Goal: Transaction & Acquisition: Book appointment/travel/reservation

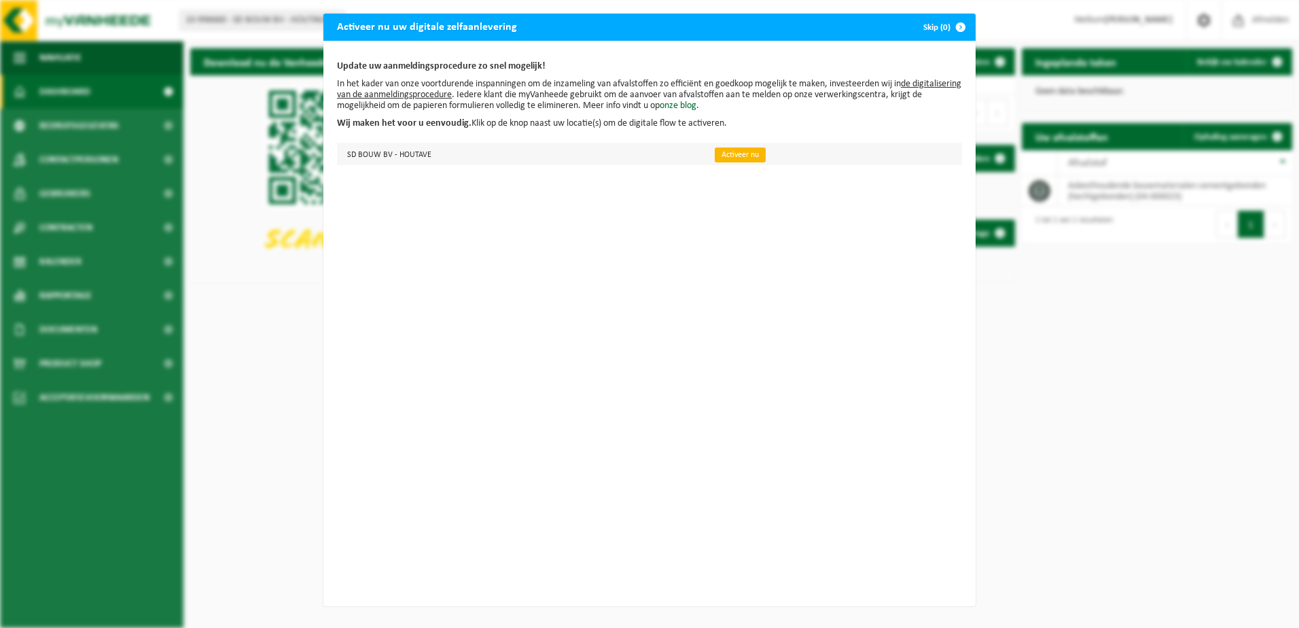
click at [717, 153] on link "Activeer nu" at bounding box center [740, 154] width 51 height 15
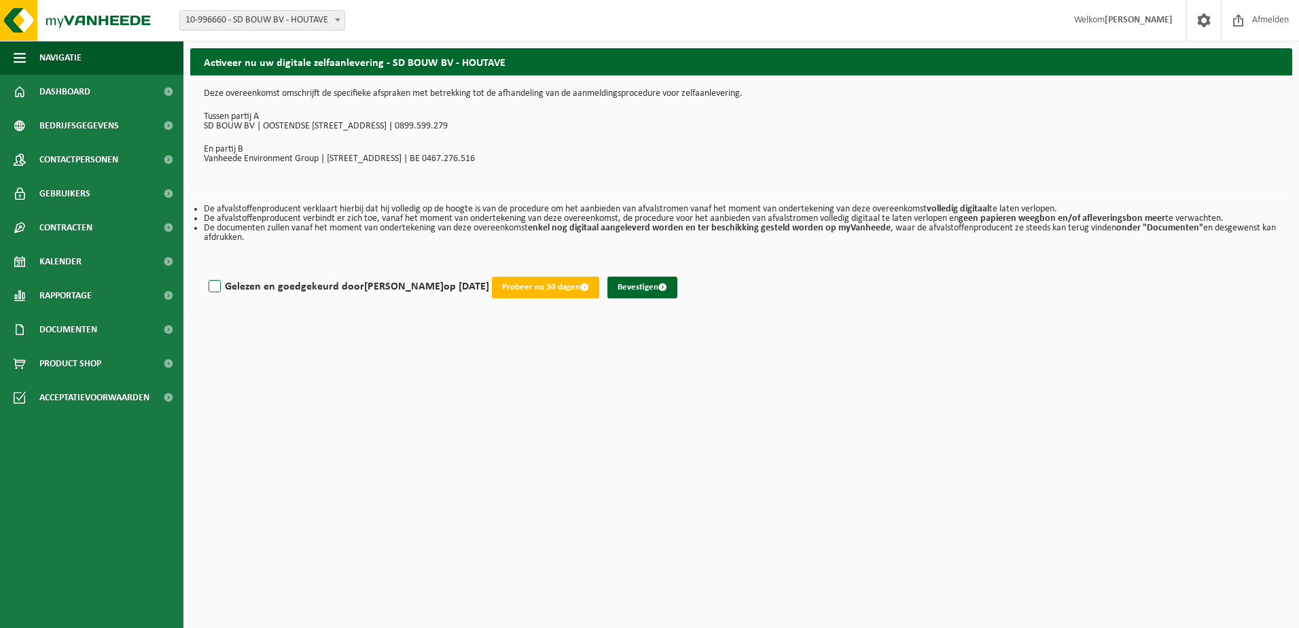
click at [216, 289] on label "Gelezen en goedgekeurd door [PERSON_NAME] op [DATE]" at bounding box center [347, 287] width 283 height 20
click at [489, 270] on input "Gelezen en goedgekeurd door GWENNY VLAEMINCK op 14/10/25" at bounding box center [489, 269] width 1 height 1
checkbox input "true"
click at [671, 282] on button "Bevestigen" at bounding box center [643, 288] width 70 height 22
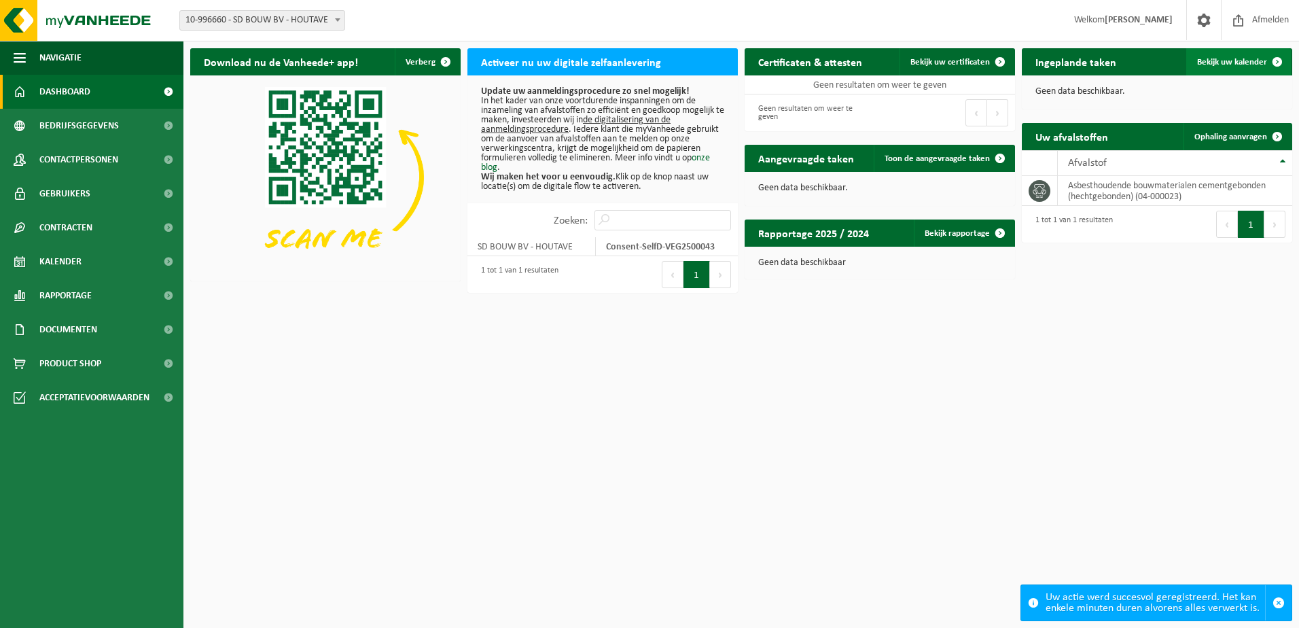
click at [1223, 54] on link "Bekijk uw kalender" at bounding box center [1239, 61] width 105 height 27
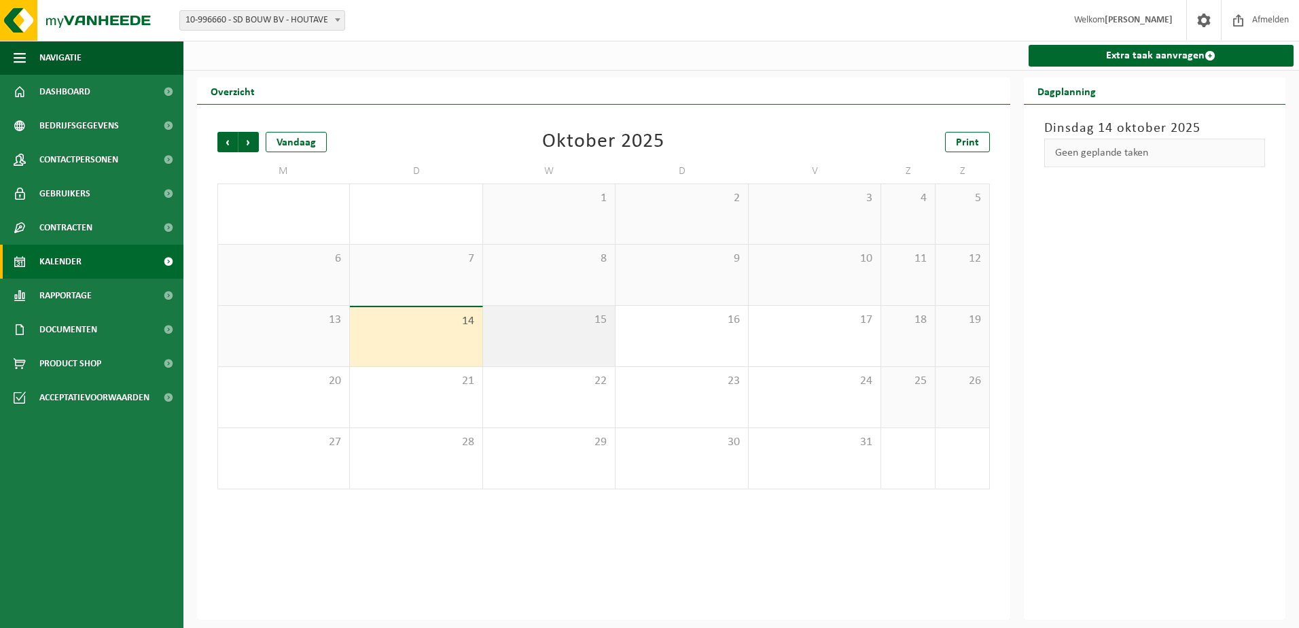
click at [522, 309] on div "15" at bounding box center [549, 336] width 132 height 60
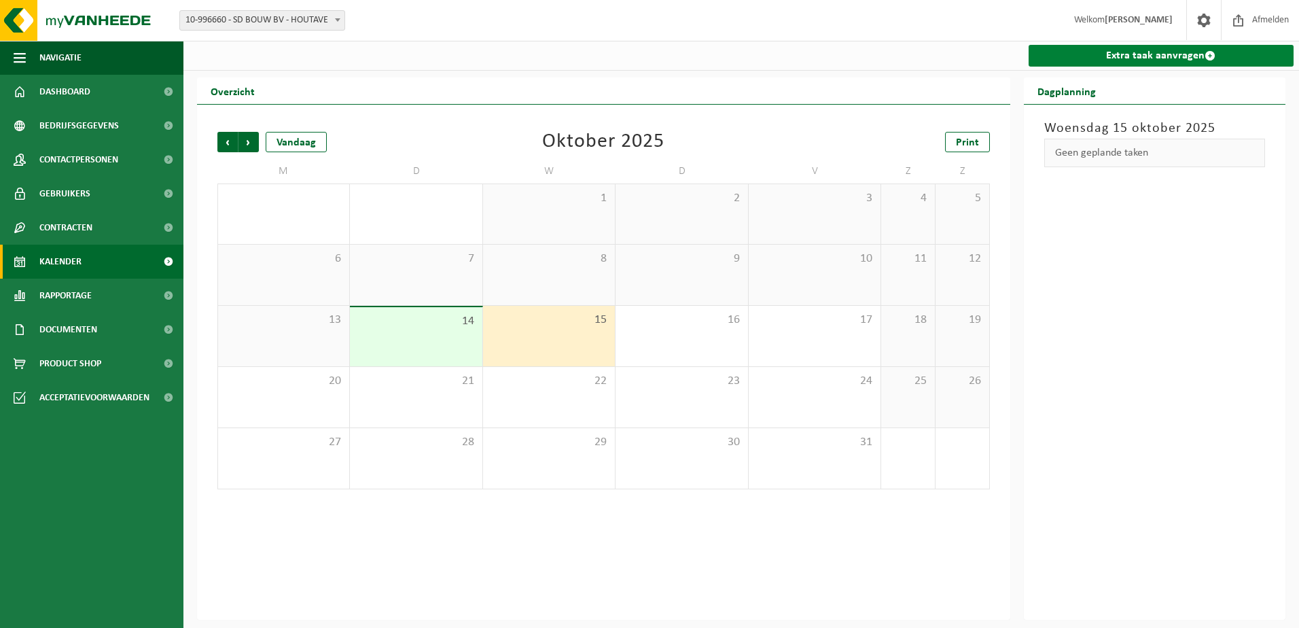
click at [1142, 52] on link "Extra taak aanvragen" at bounding box center [1162, 56] width 266 height 22
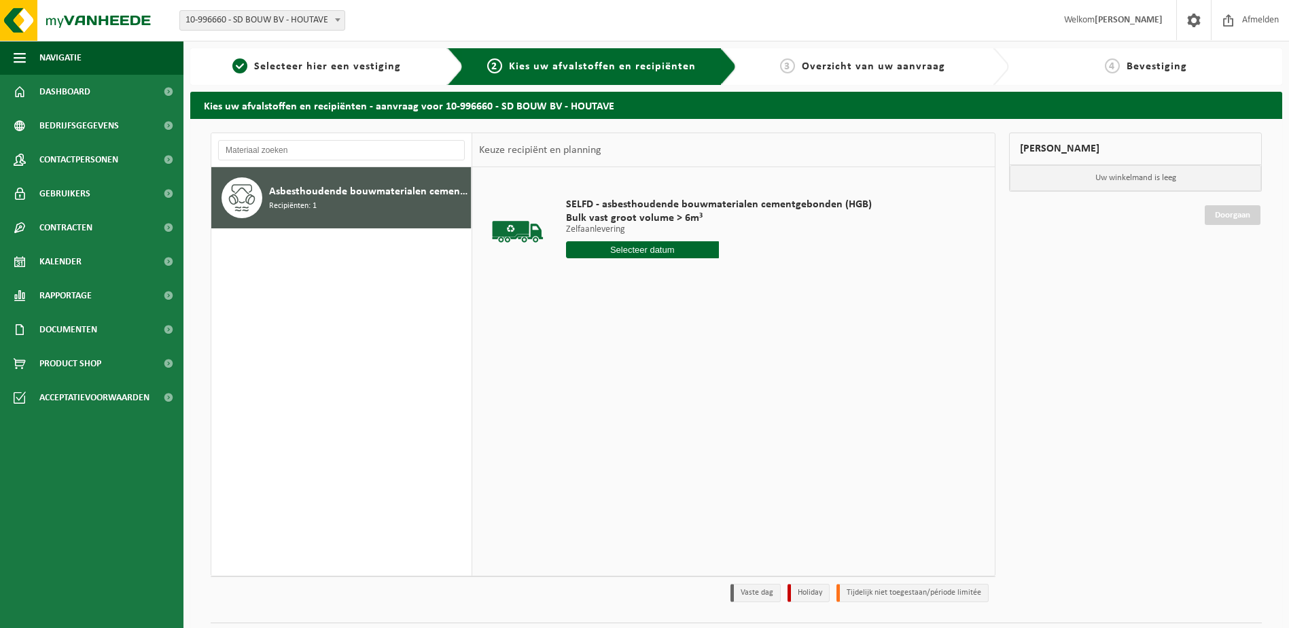
click at [366, 200] on div "Asbesthoudende bouwmaterialen cementgebonden (hechtgebonden) Recipiënten: 1" at bounding box center [368, 197] width 198 height 41
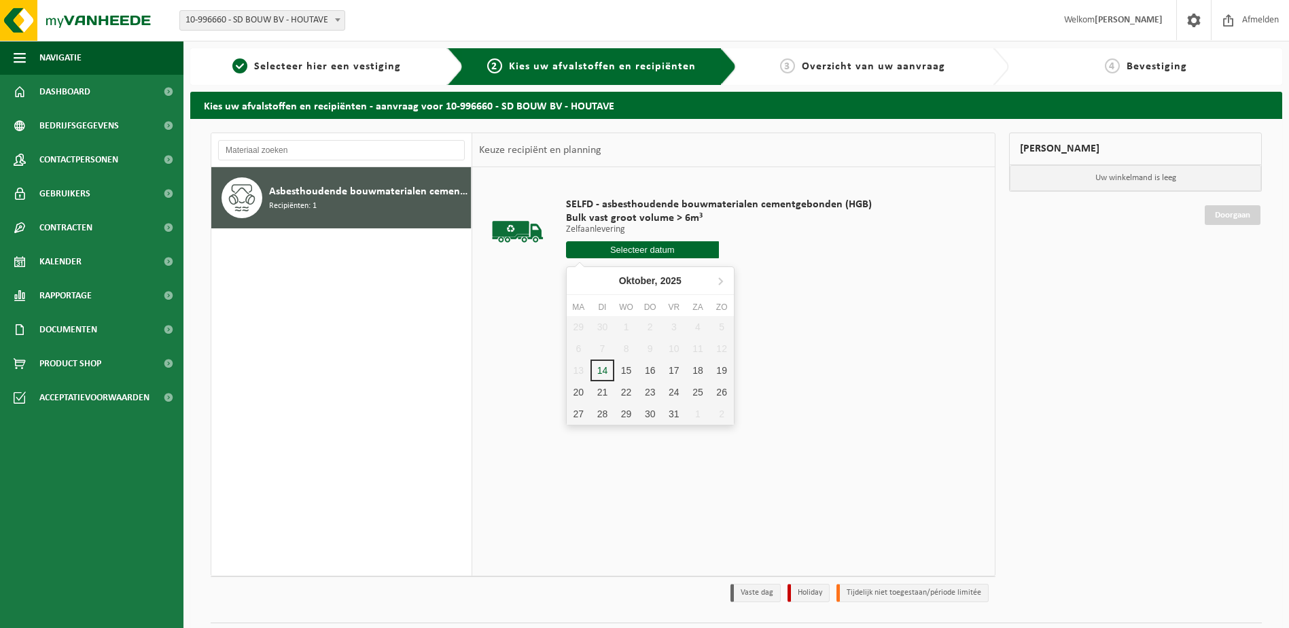
click at [680, 249] on input "text" at bounding box center [642, 249] width 153 height 17
click at [625, 370] on div "15" at bounding box center [626, 371] width 24 height 22
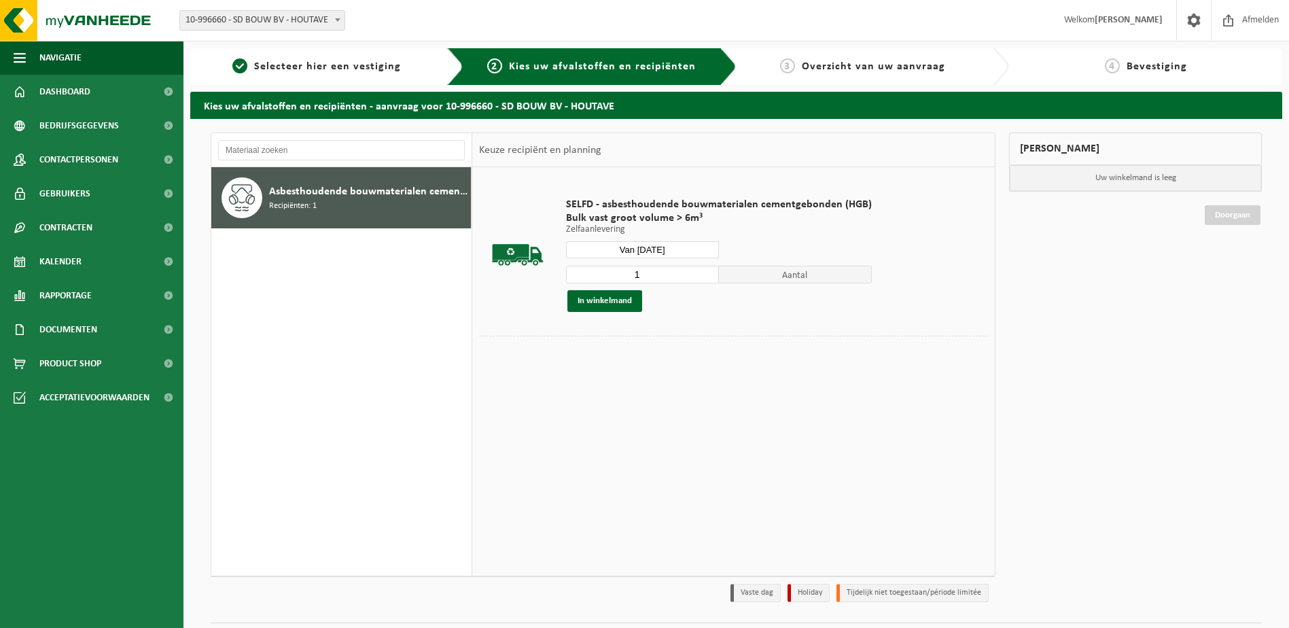
click at [635, 252] on input "Van 2025-10-15" at bounding box center [642, 249] width 153 height 17
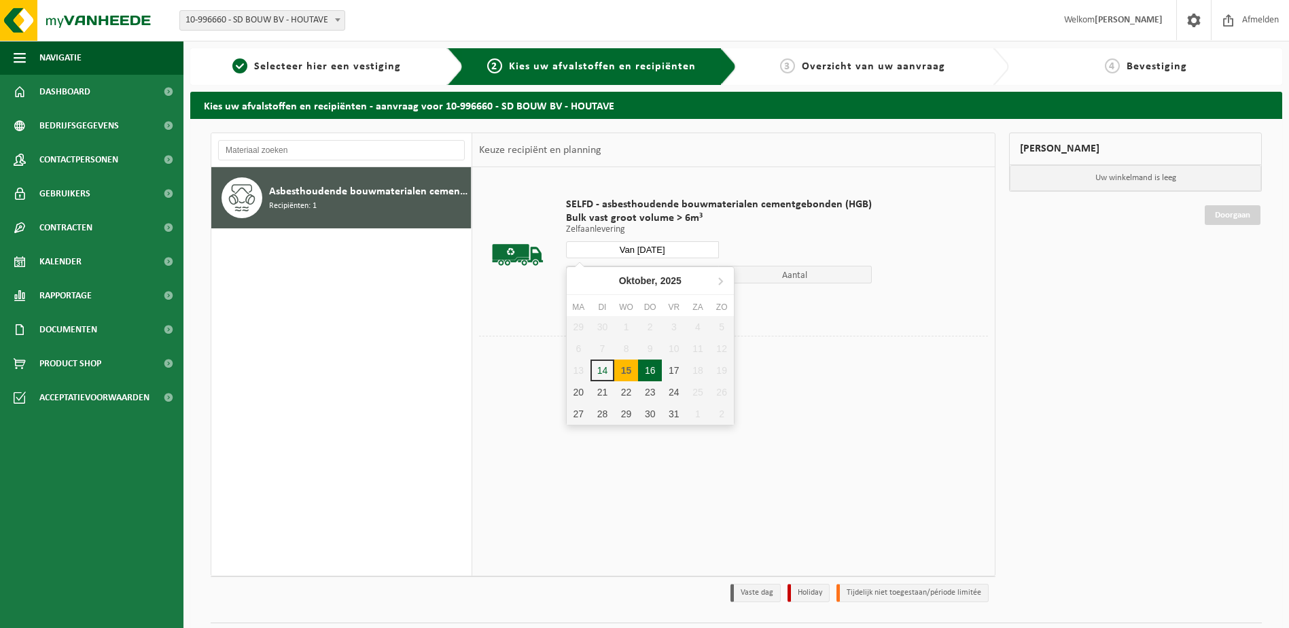
click at [646, 368] on div "16" at bounding box center [650, 371] width 24 height 22
type input "Van [DATE]"
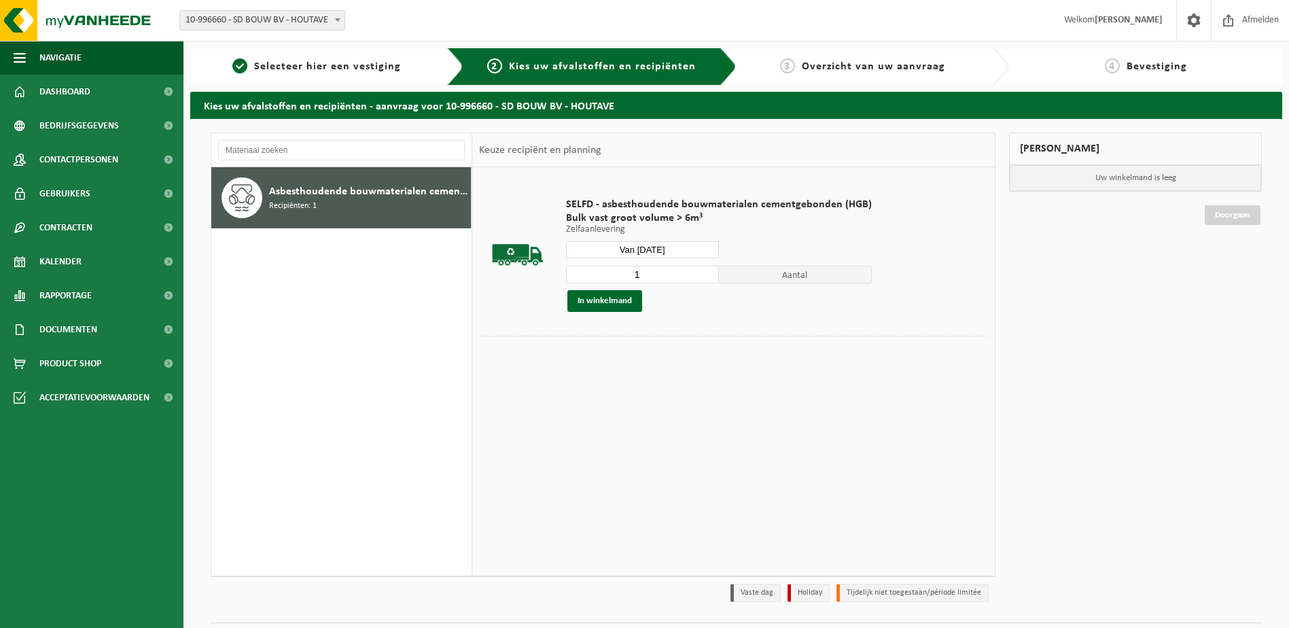
click at [343, 194] on span "Asbesthoudende bouwmaterialen cementgebonden (hechtgebonden)" at bounding box center [368, 191] width 198 height 16
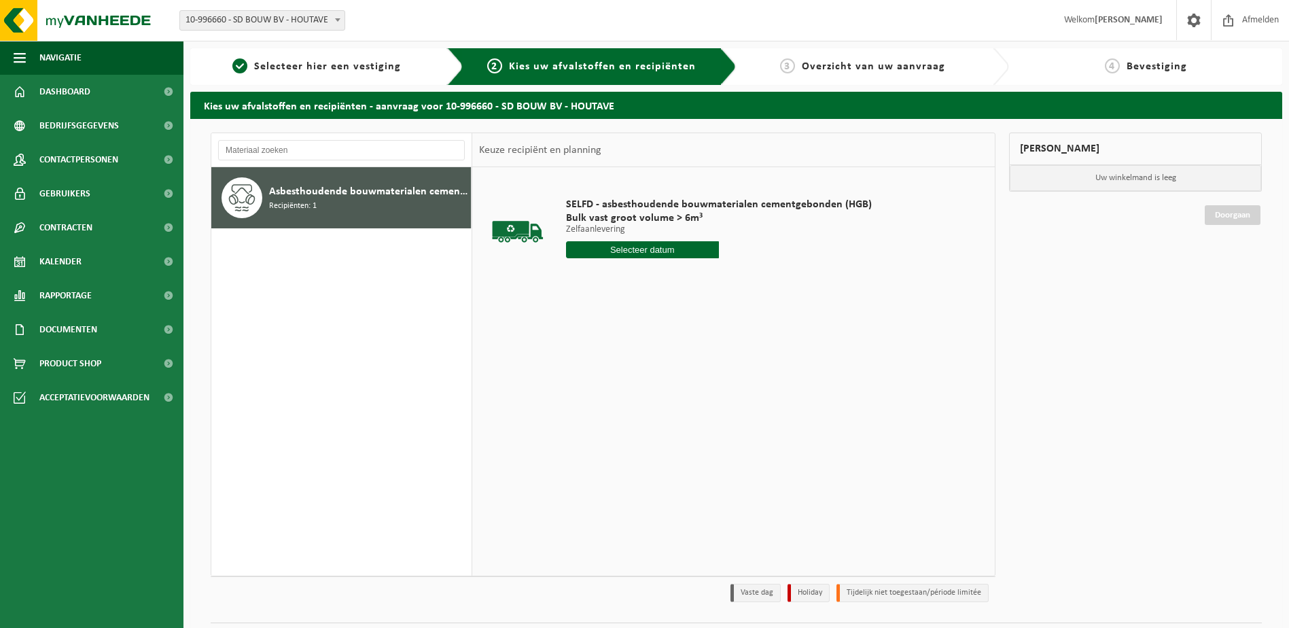
click at [625, 250] on input "text" at bounding box center [642, 249] width 153 height 17
click at [652, 364] on div "16" at bounding box center [650, 371] width 24 height 22
type input "Van [DATE]"
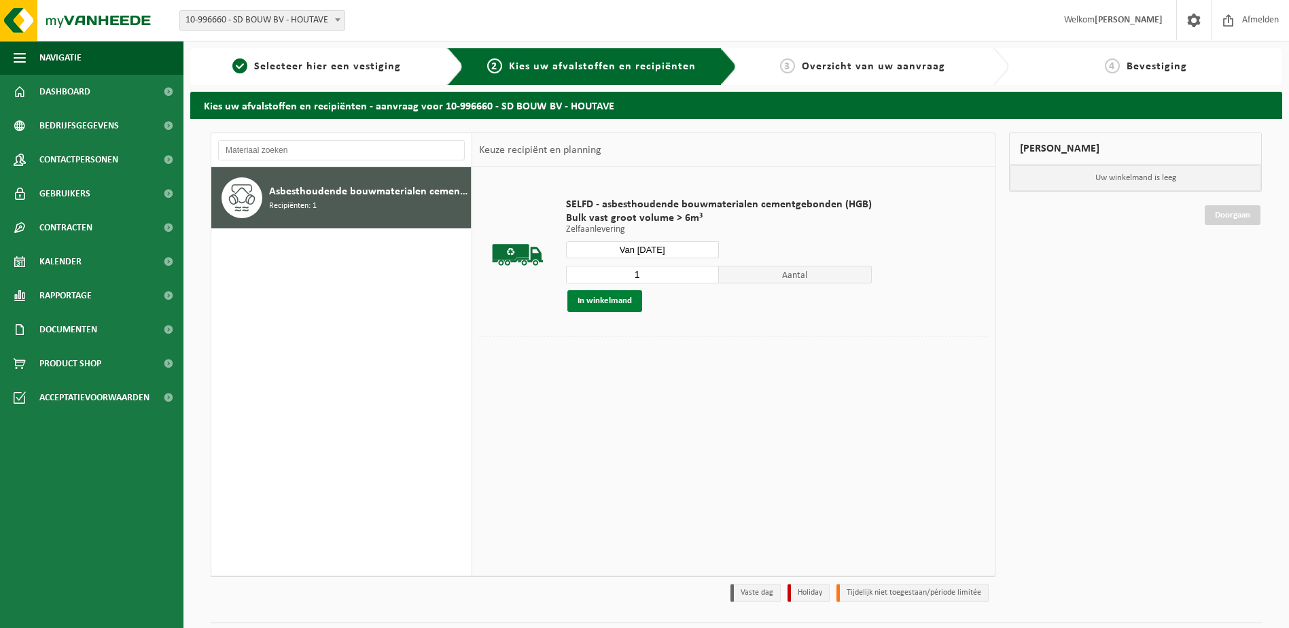
click at [599, 300] on button "In winkelmand" at bounding box center [604, 301] width 75 height 22
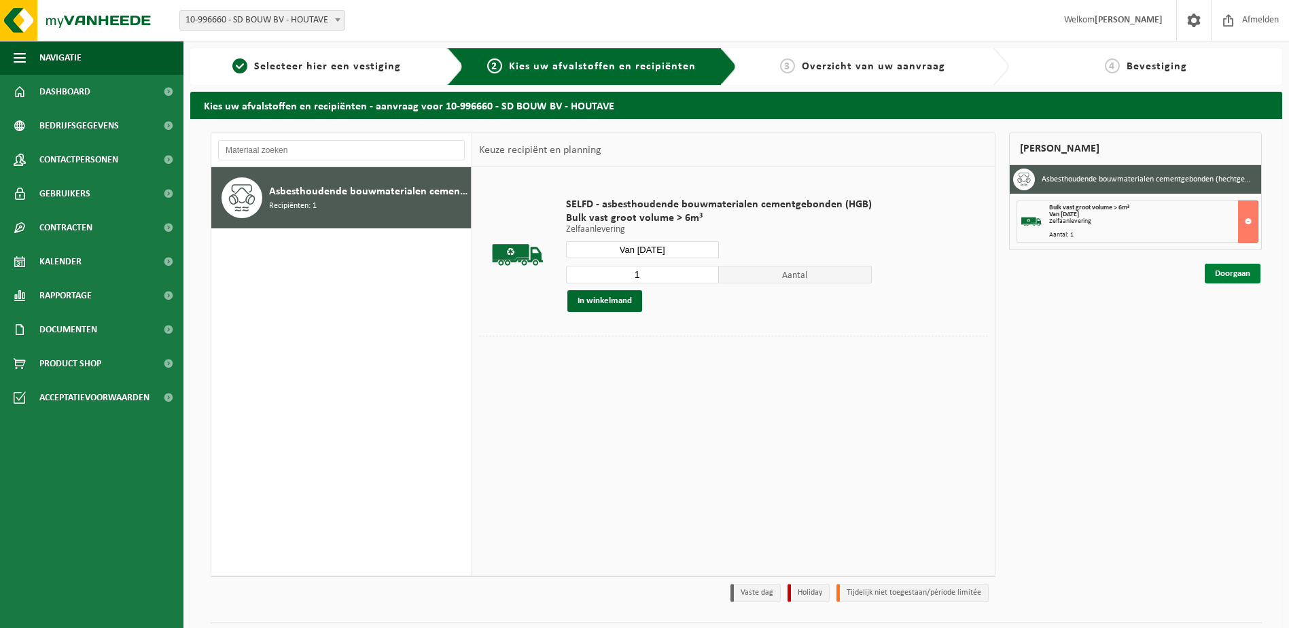
click at [1223, 275] on link "Doorgaan" at bounding box center [1233, 274] width 56 height 20
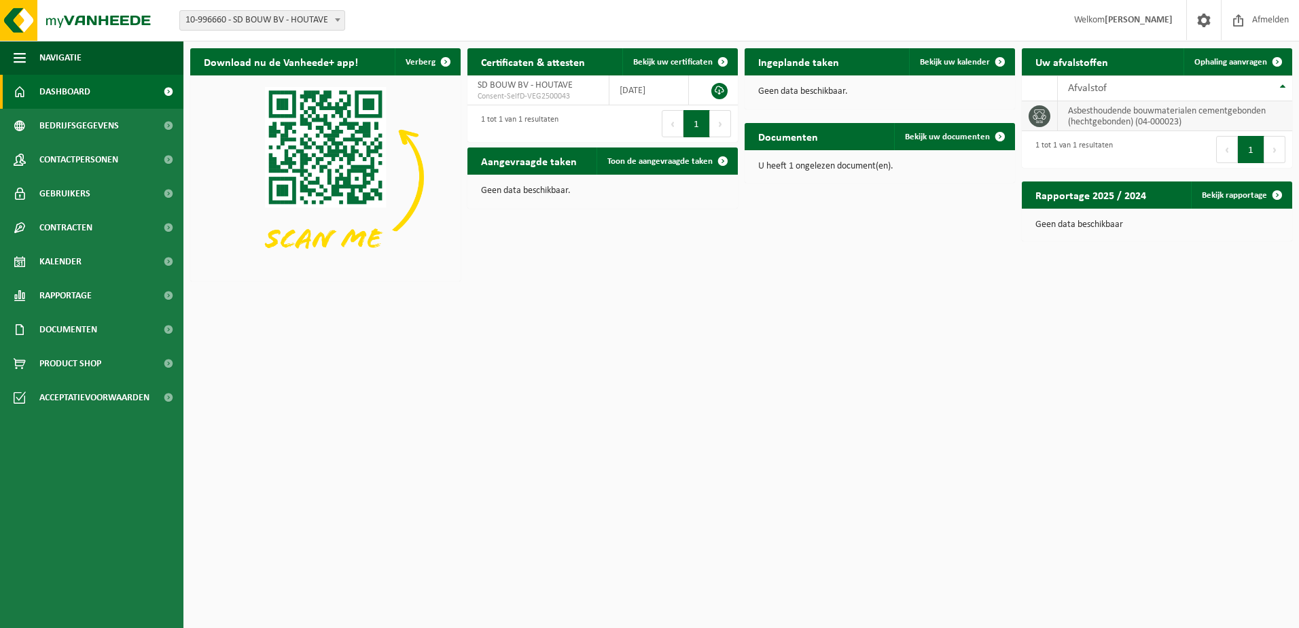
click at [1166, 110] on td "asbesthoudende bouwmaterialen cementgebonden (hechtgebonden) (04-000023)" at bounding box center [1175, 116] width 234 height 30
click at [941, 58] on span "Bekijk uw kalender" at bounding box center [955, 62] width 70 height 9
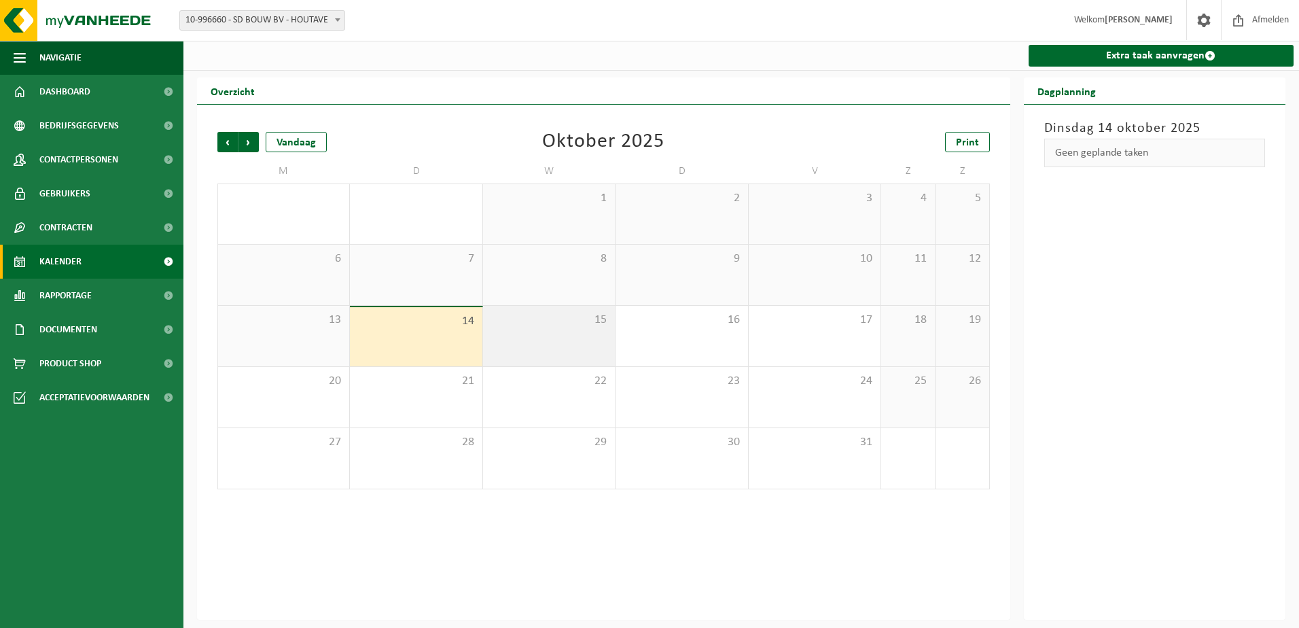
click at [550, 320] on span "15" at bounding box center [549, 320] width 118 height 15
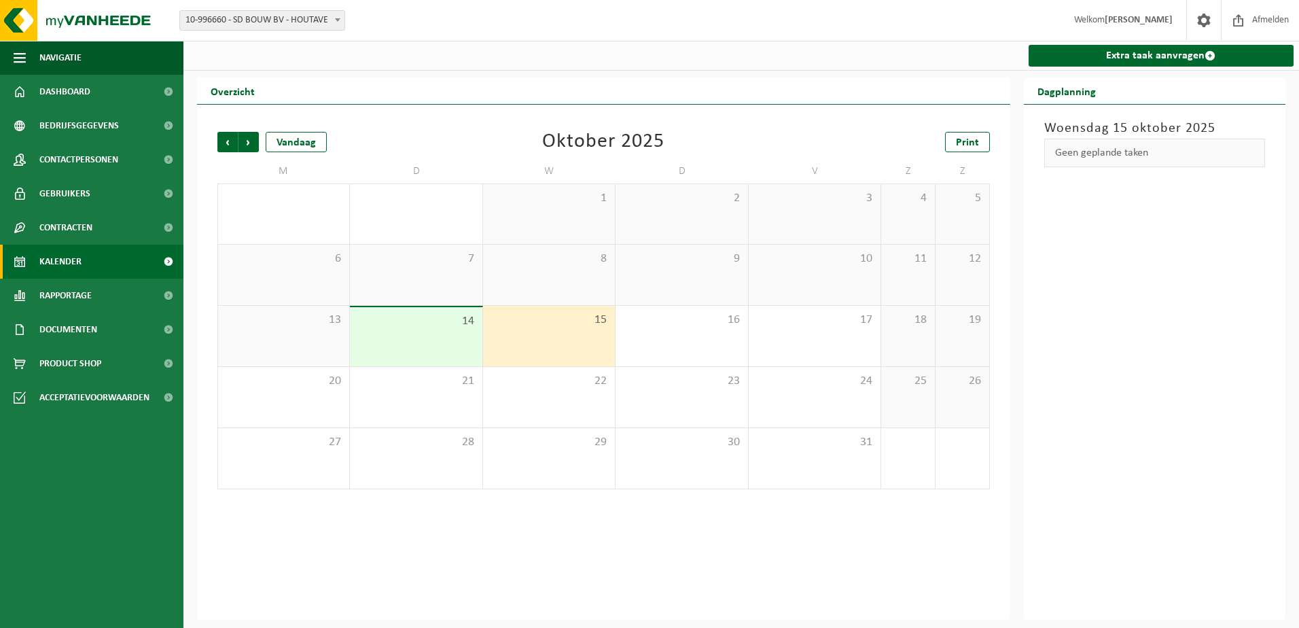
click at [459, 326] on span "14" at bounding box center [416, 321] width 118 height 15
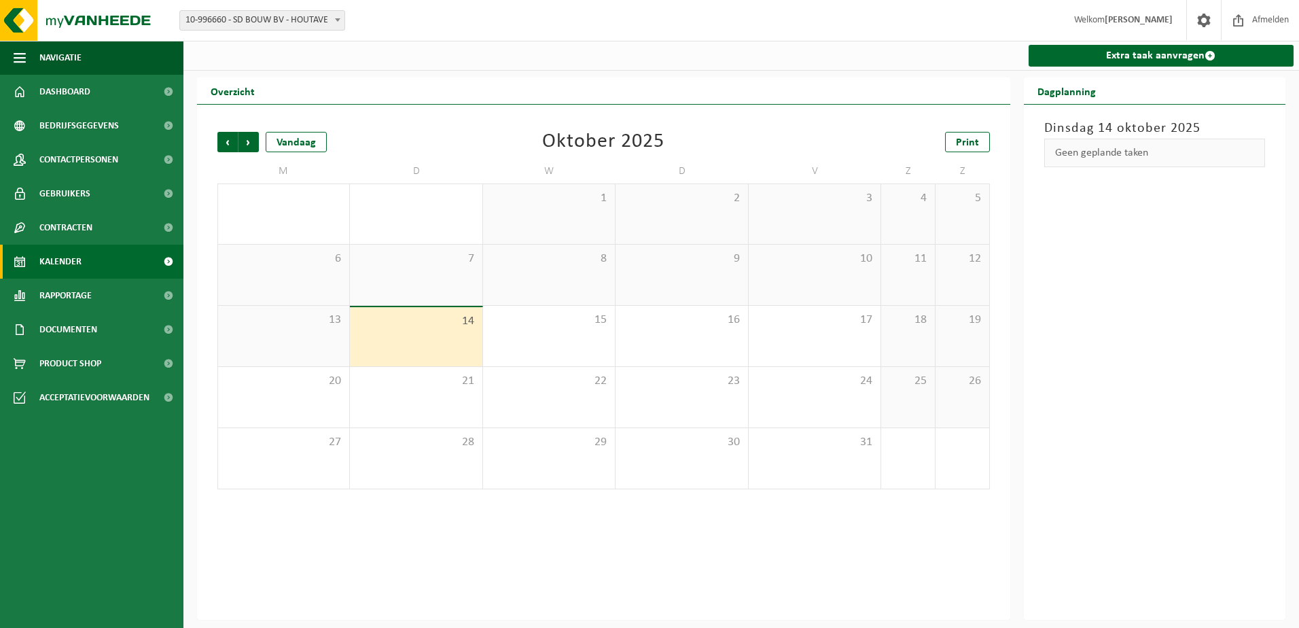
click at [76, 254] on span "Kalender" at bounding box center [60, 262] width 42 height 34
click at [304, 147] on div "Vandaag" at bounding box center [296, 142] width 61 height 20
click at [200, 84] on h2 "Overzicht" at bounding box center [232, 90] width 71 height 27
click at [221, 90] on h2 "Overzicht" at bounding box center [232, 90] width 71 height 27
click at [76, 99] on span "Dashboard" at bounding box center [64, 92] width 51 height 34
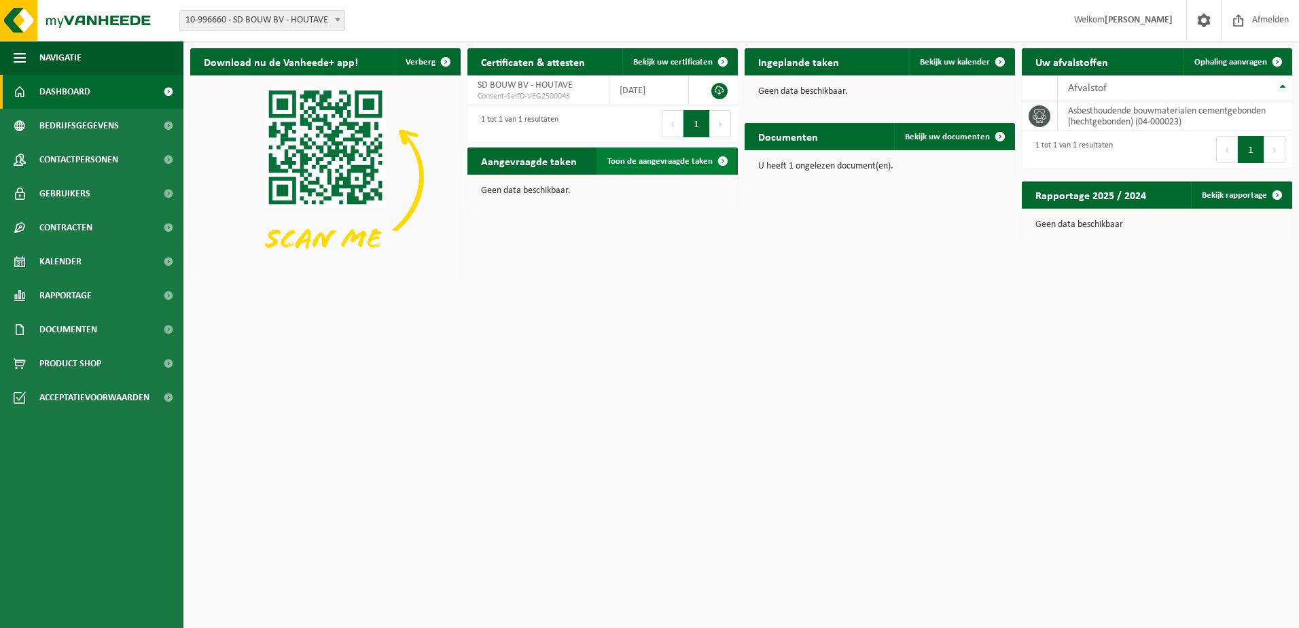
click at [671, 167] on link "Toon de aangevraagde taken" at bounding box center [667, 160] width 140 height 27
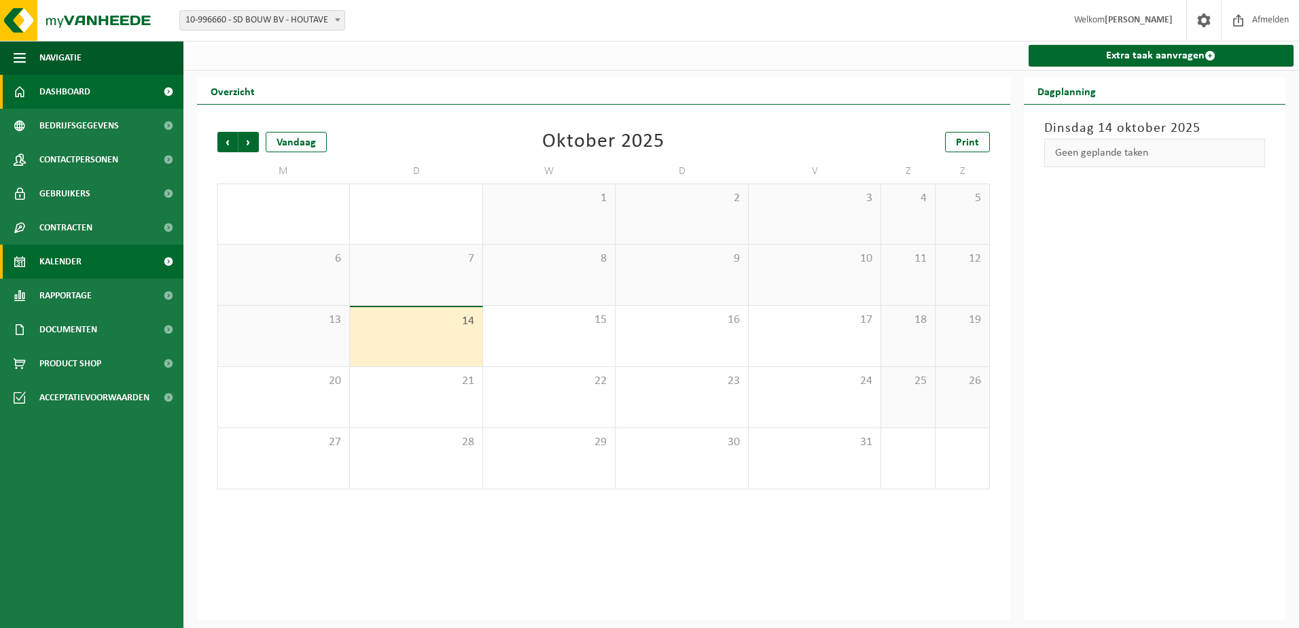
click at [86, 85] on span "Dashboard" at bounding box center [64, 92] width 51 height 34
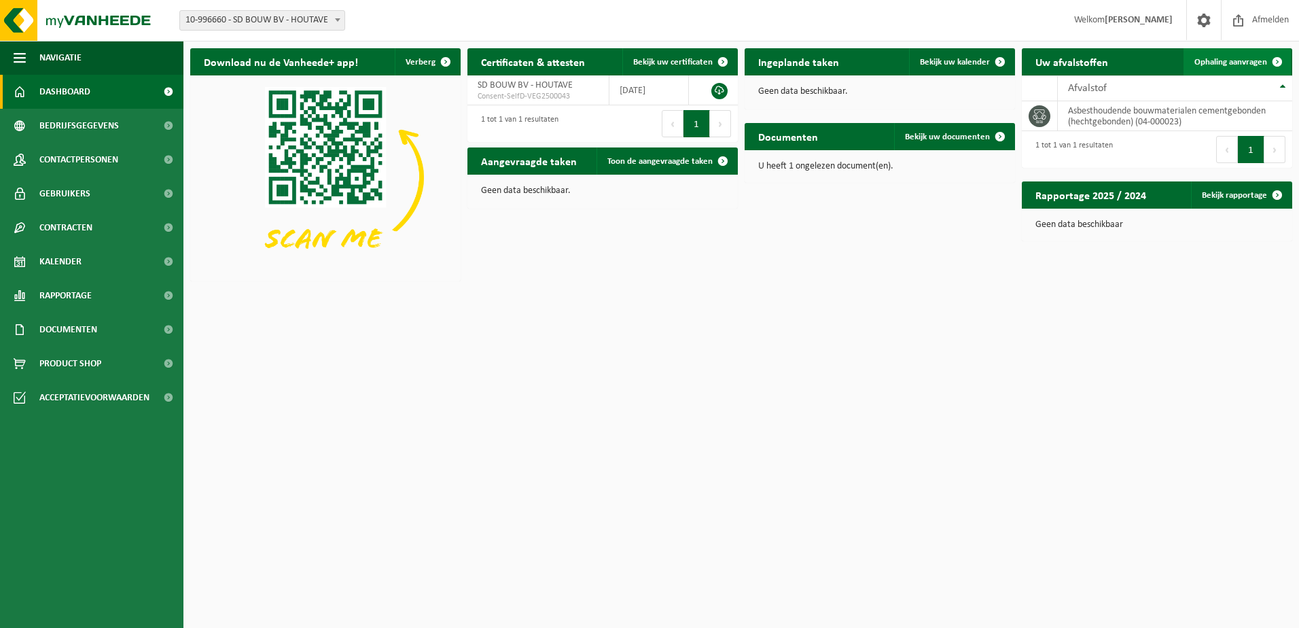
click at [1237, 59] on span "Ophaling aanvragen" at bounding box center [1231, 62] width 73 height 9
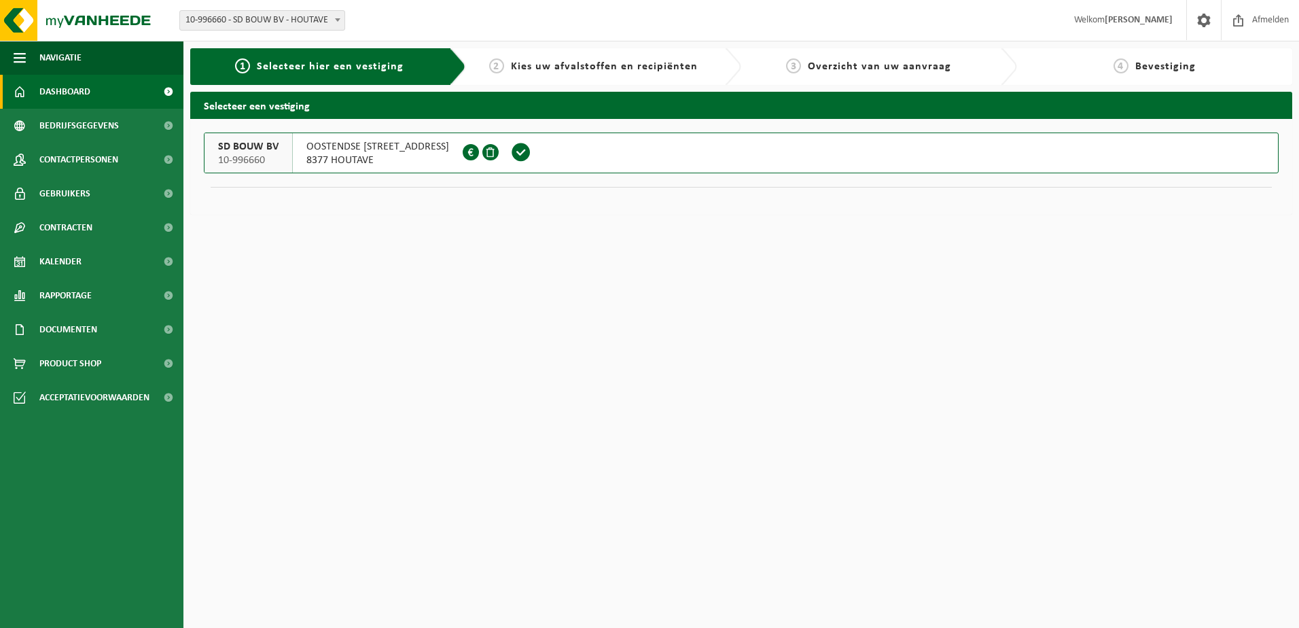
click at [90, 90] on span "Dashboard" at bounding box center [64, 92] width 51 height 34
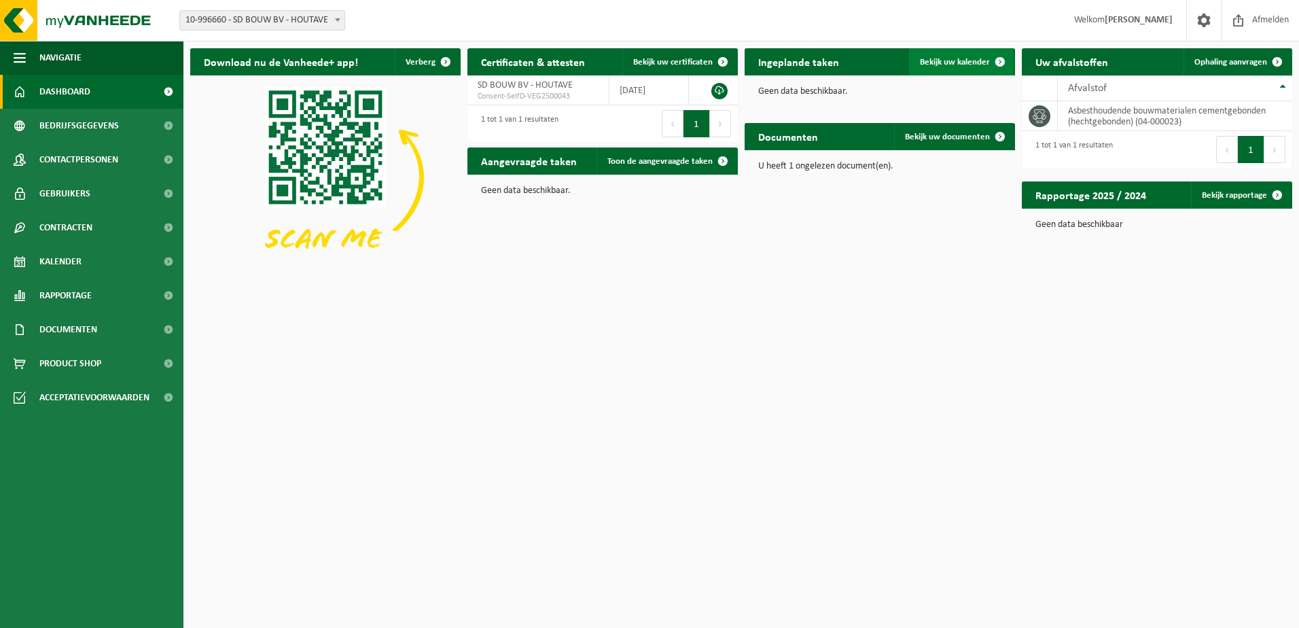
click at [933, 65] on span "Bekijk uw kalender" at bounding box center [955, 62] width 70 height 9
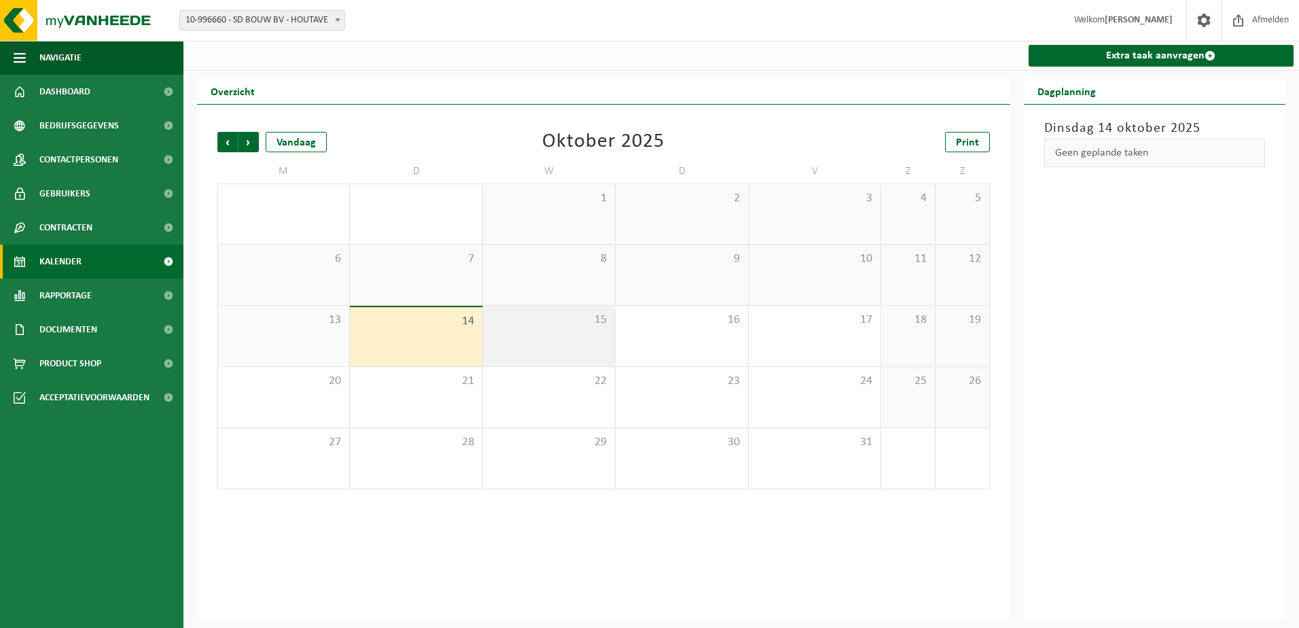
click at [578, 315] on span "15" at bounding box center [549, 320] width 118 height 15
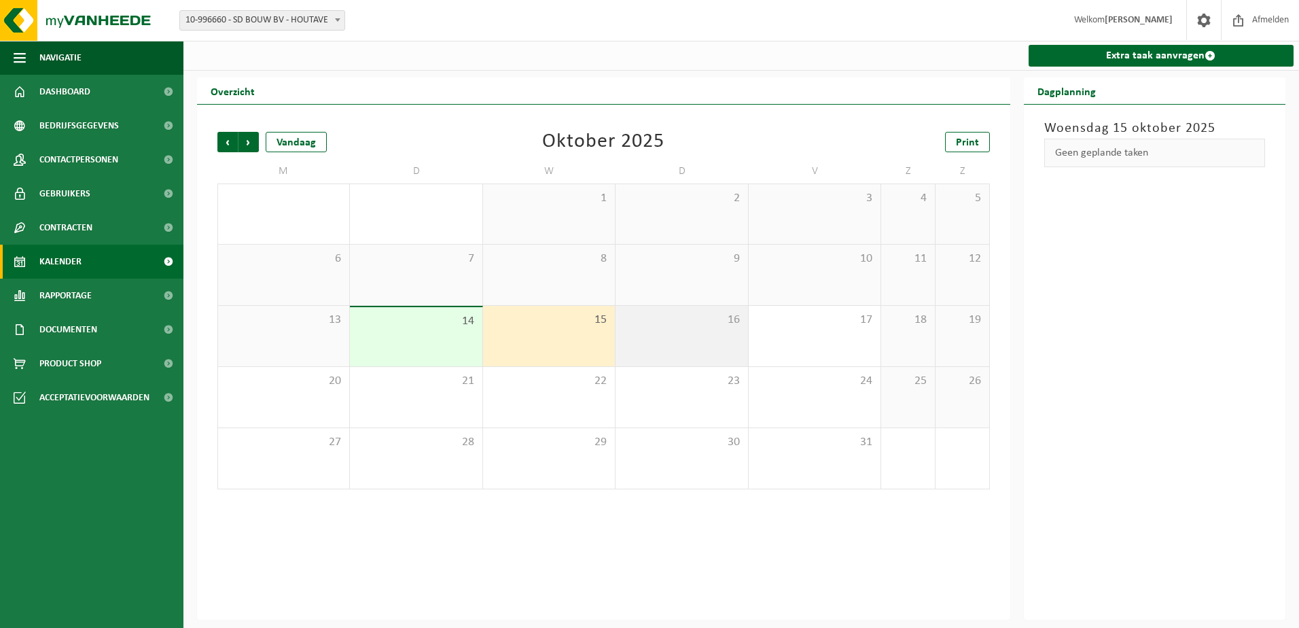
click at [669, 330] on div "16" at bounding box center [682, 336] width 132 height 60
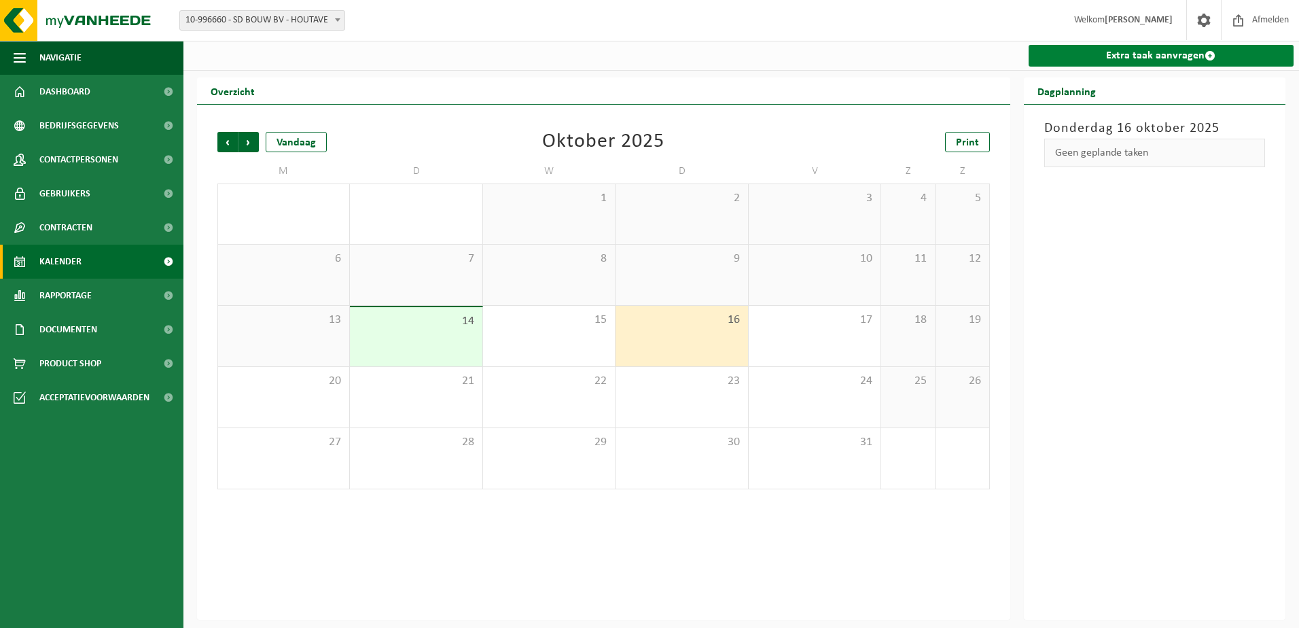
click at [1165, 49] on link "Extra taak aanvragen" at bounding box center [1162, 56] width 266 height 22
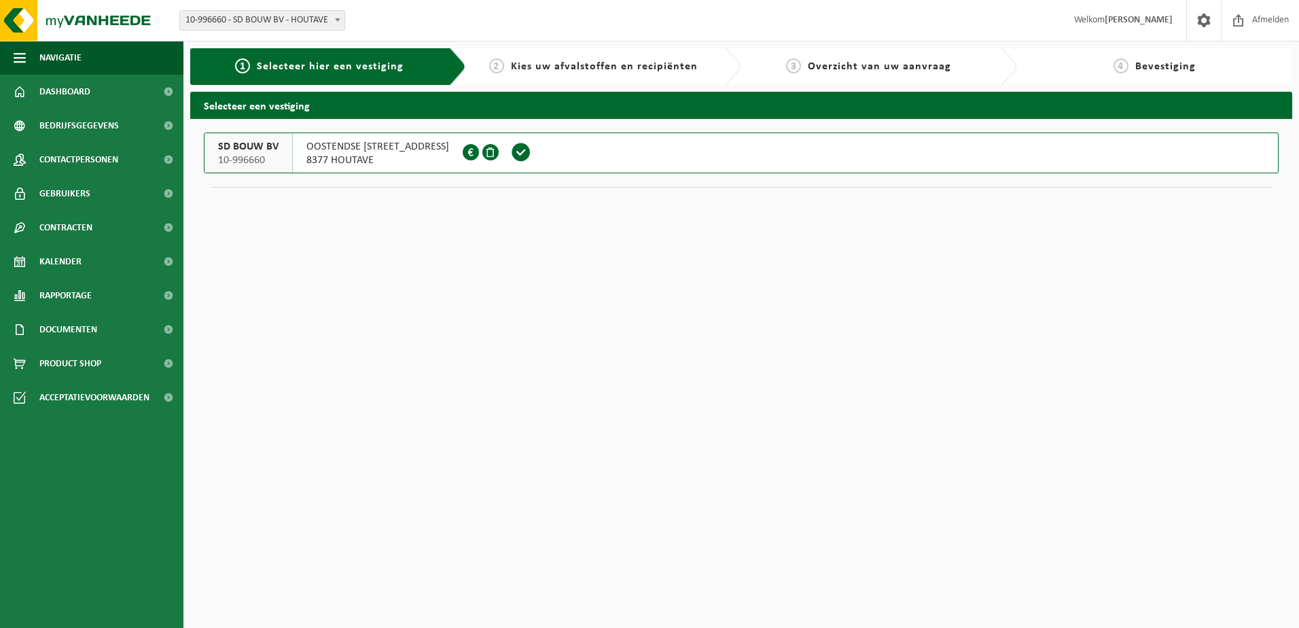
click at [363, 154] on span "8377 HOUTAVE" at bounding box center [378, 161] width 143 height 14
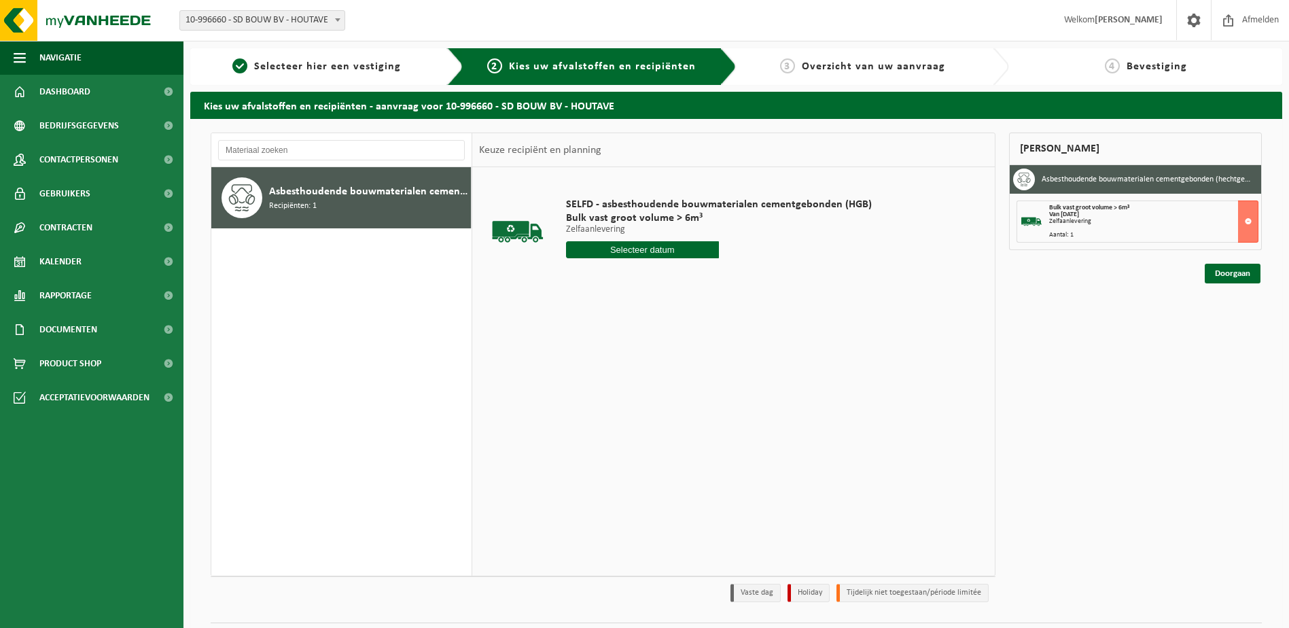
click at [413, 208] on div "Asbesthoudende bouwmaterialen cementgebonden (hechtgebonden) Recipiënten: 1" at bounding box center [368, 197] width 198 height 41
click at [655, 260] on div "SELFD - asbesthoudende bouwmaterialen cementgebonden (HGB) Bulk vast groot volu…" at bounding box center [718, 231] width 319 height 94
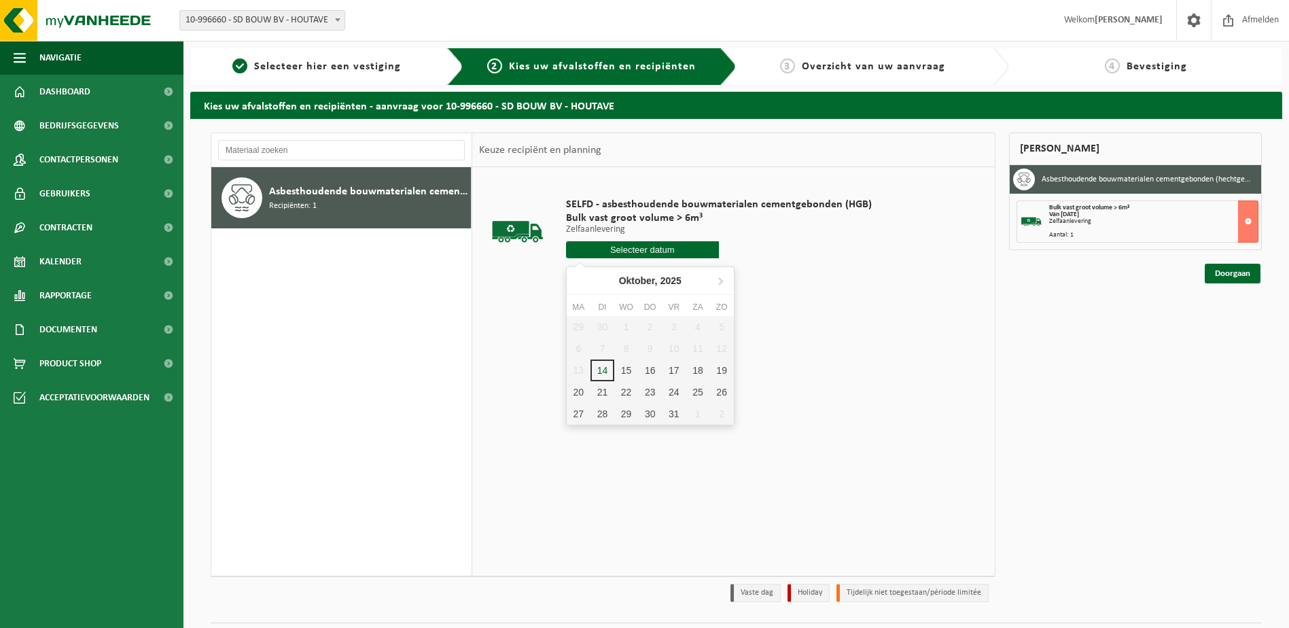
click at [655, 256] on input "text" at bounding box center [642, 249] width 153 height 17
click at [643, 370] on div "16" at bounding box center [650, 371] width 24 height 22
type input "Van [DATE]"
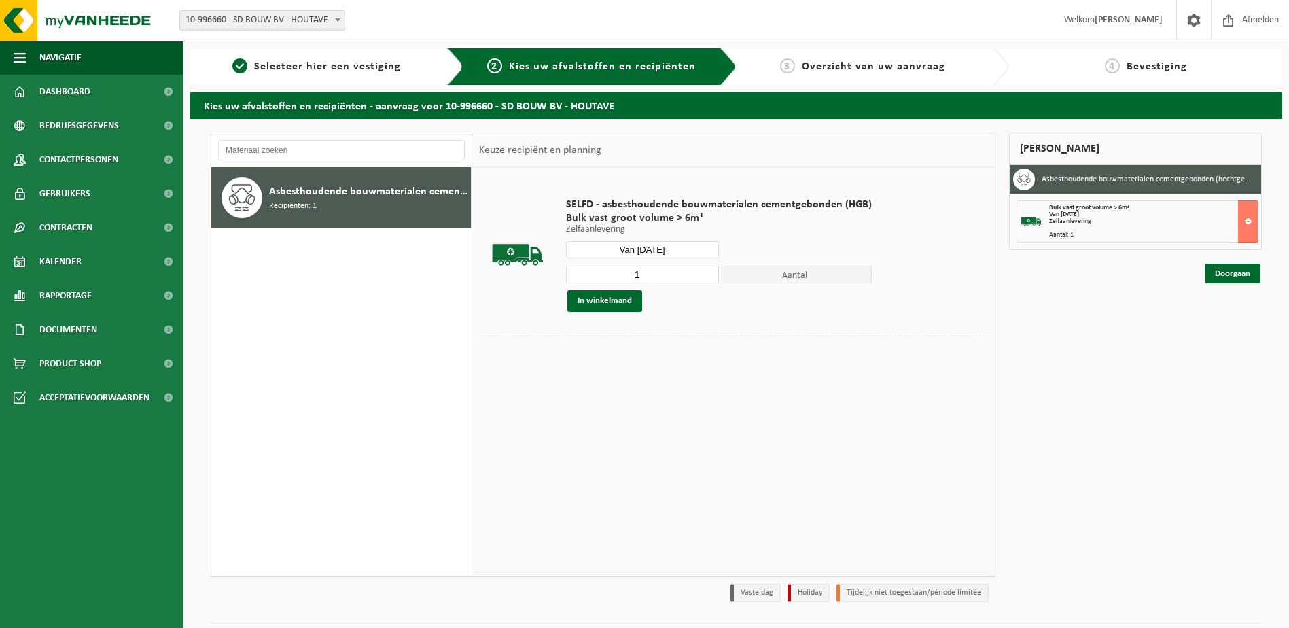
click at [1109, 213] on div "Van [DATE]" at bounding box center [1153, 214] width 209 height 7
click at [620, 299] on button "In winkelmand" at bounding box center [604, 301] width 75 height 22
click at [1140, 233] on div "Aantal: 1" at bounding box center [1153, 235] width 209 height 7
click at [1231, 281] on link "Doorgaan" at bounding box center [1233, 274] width 56 height 20
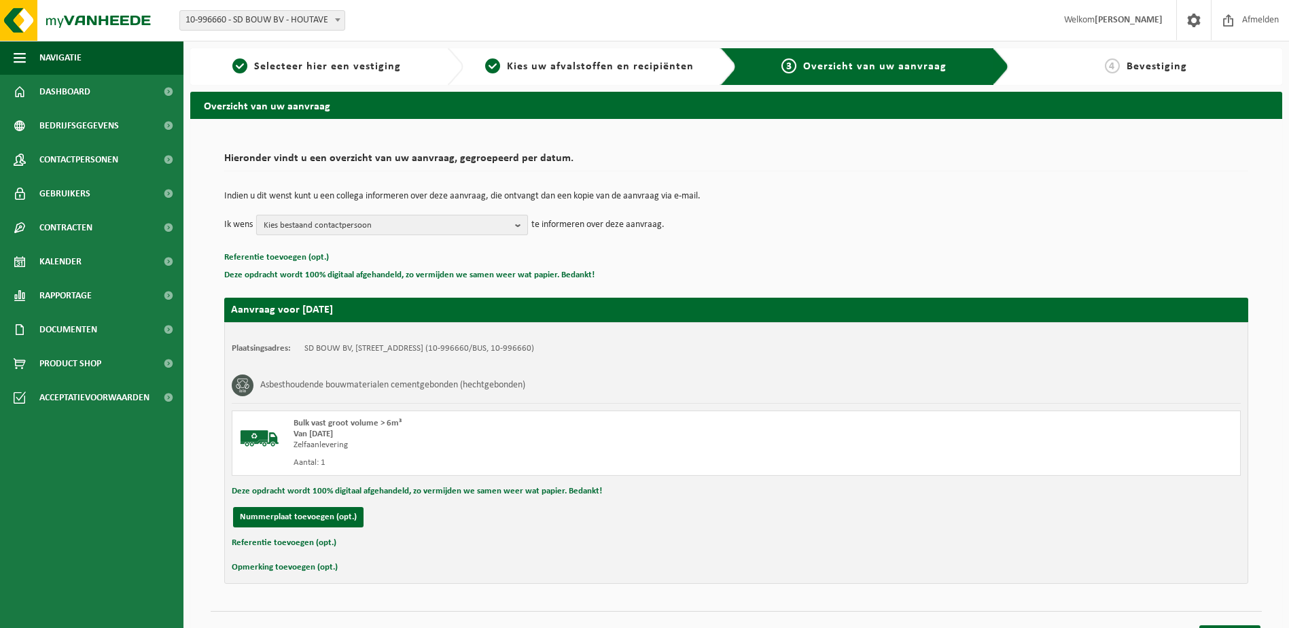
click at [357, 224] on span "Kies bestaand contactpersoon" at bounding box center [387, 225] width 246 height 20
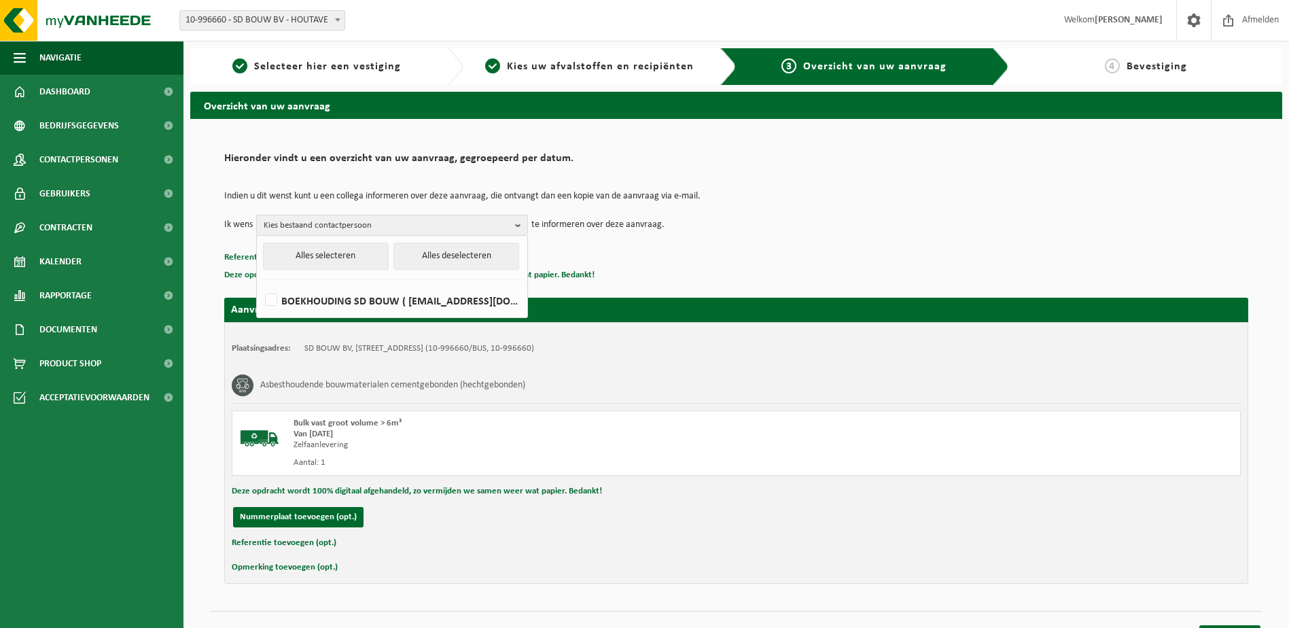
click at [548, 242] on div "Indien u dit wenst kunt u een collega informeren over deze aanvraag, die ontvan…" at bounding box center [736, 213] width 1024 height 71
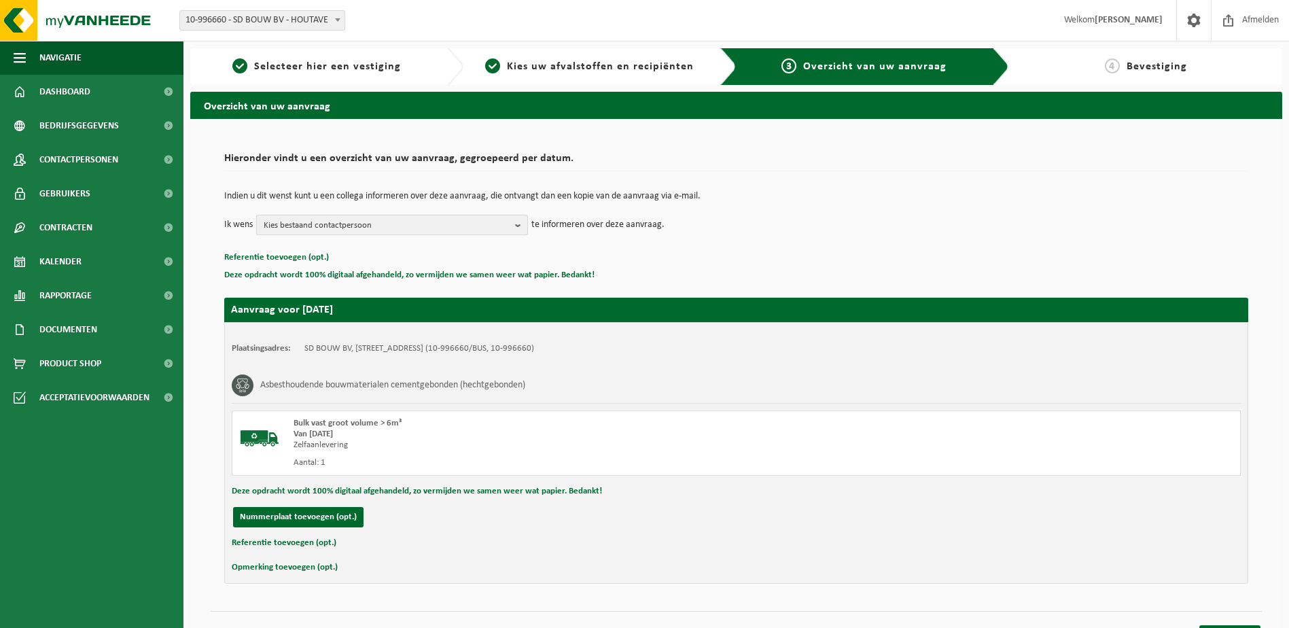
click at [381, 229] on span "Kies bestaand contactpersoon" at bounding box center [387, 225] width 246 height 20
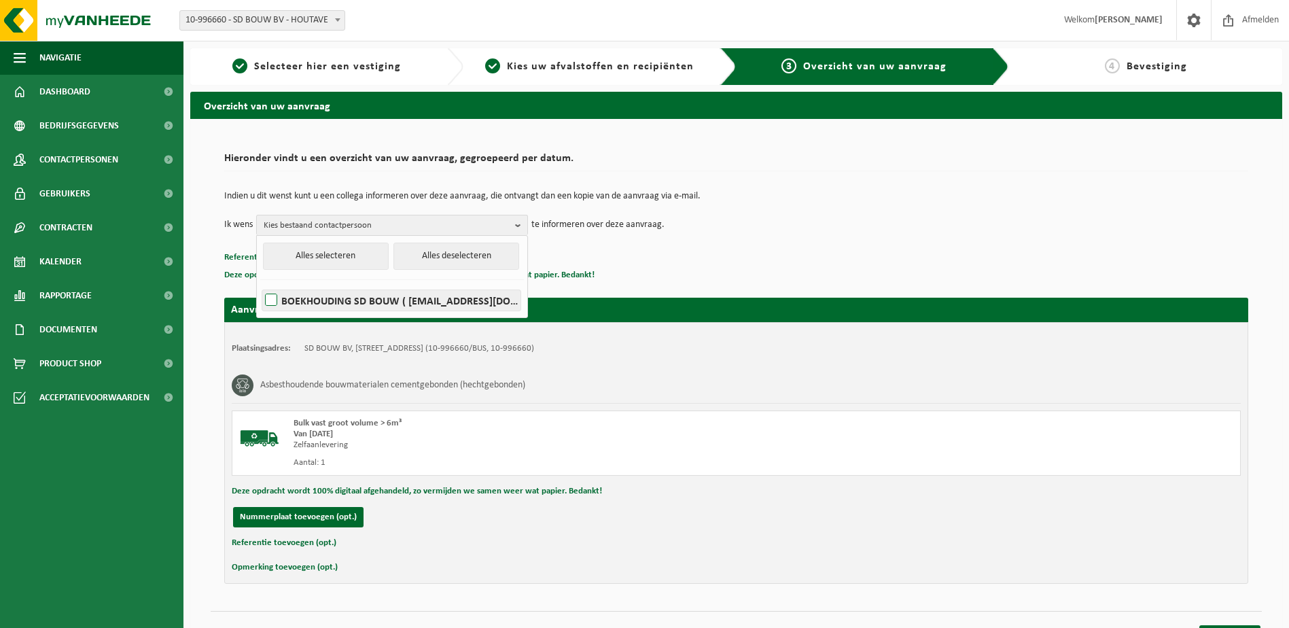
click at [270, 301] on label "BOEKHOUDING SD BOUW ( boekhouding@sdbouw.com )" at bounding box center [391, 300] width 258 height 20
click at [260, 283] on input "BOEKHOUDING SD BOUW ( boekhouding@sdbouw.com )" at bounding box center [260, 283] width 1 height 1
checkbox input "true"
click at [589, 256] on p "Referentie toevoegen (opt.)" at bounding box center [736, 258] width 1024 height 18
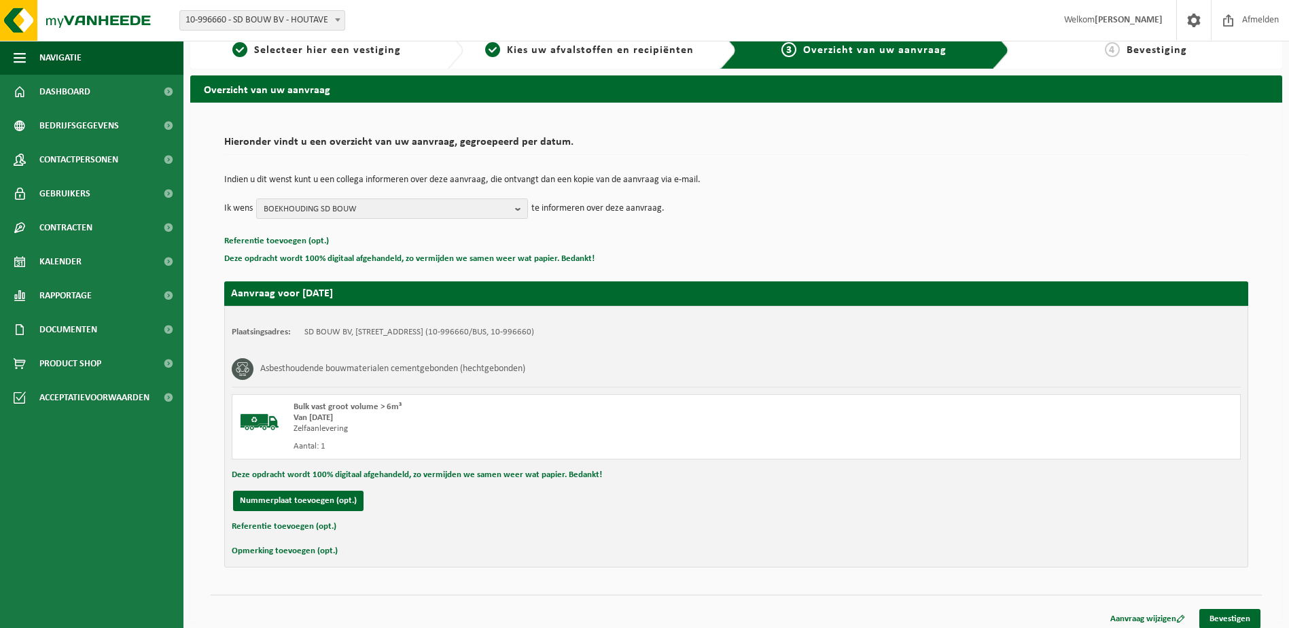
scroll to position [24, 0]
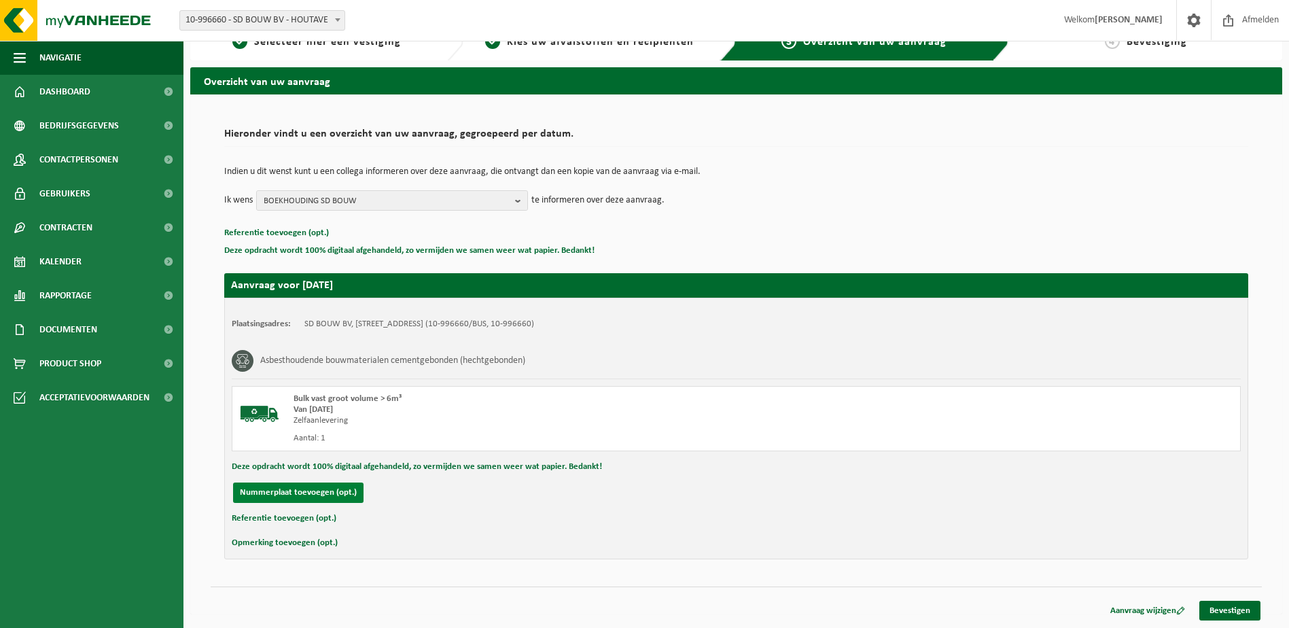
click at [323, 487] on button "Nummerplaat toevoegen (opt.)" at bounding box center [298, 493] width 130 height 20
click at [360, 495] on input "text" at bounding box center [446, 493] width 306 height 20
type input "SD BOUW"
click at [406, 541] on div "Opmerking toevoegen (opt.)" at bounding box center [736, 543] width 1009 height 18
click at [393, 524] on div "Referentie toevoegen (opt.)" at bounding box center [736, 519] width 1009 height 18
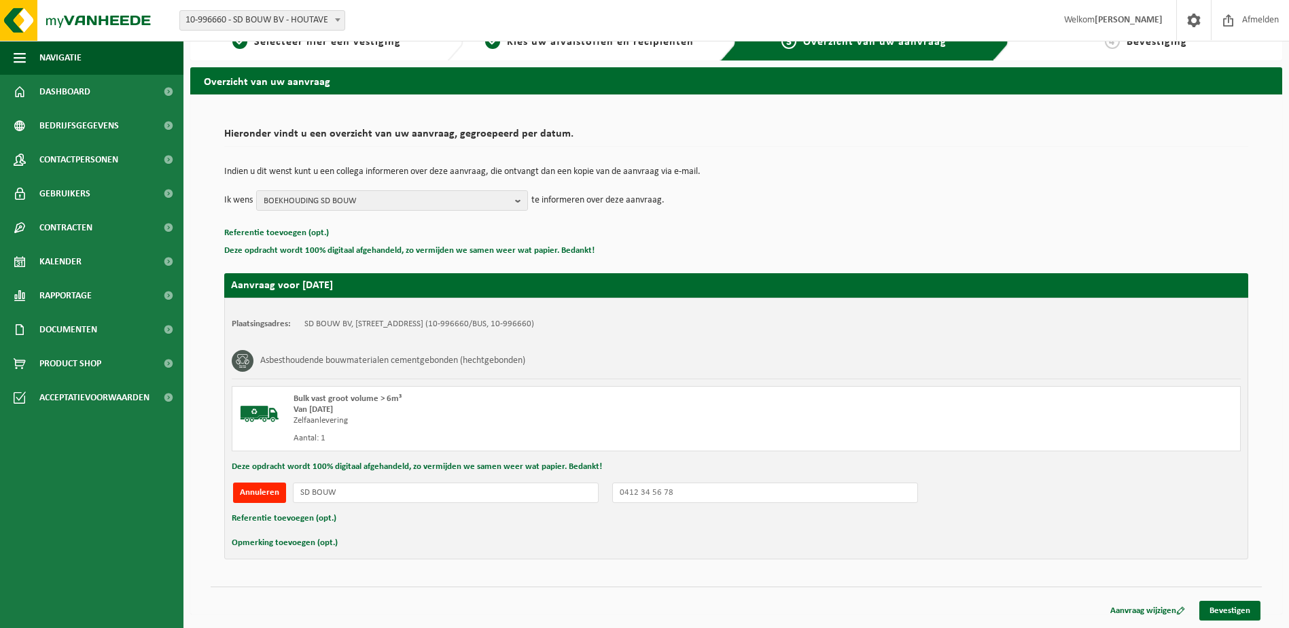
click at [372, 518] on div "Referentie toevoegen (opt.)" at bounding box center [736, 519] width 1009 height 18
click at [299, 521] on button "Referentie toevoegen (opt.)" at bounding box center [284, 519] width 105 height 18
click at [340, 514] on input "text" at bounding box center [762, 520] width 929 height 20
click at [351, 525] on input "Frébo - Oostduinkerke" at bounding box center [762, 520] width 929 height 20
type input "Frébo - Oostduinkerke"
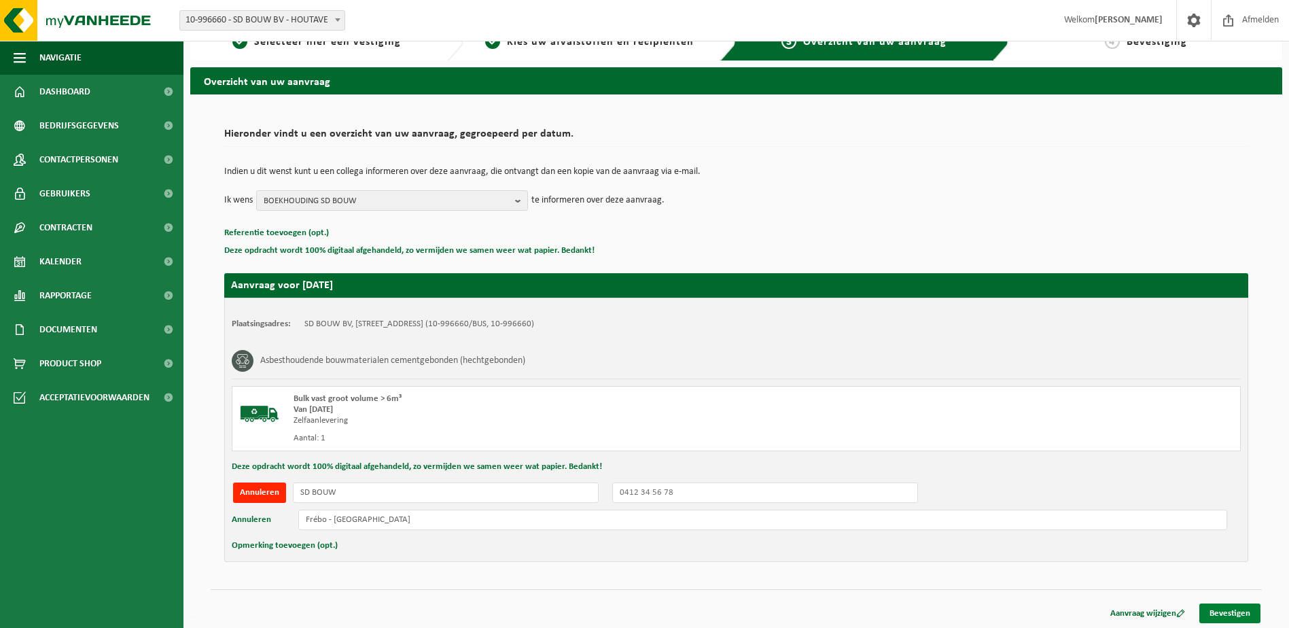
click at [1236, 615] on link "Bevestigen" at bounding box center [1230, 613] width 61 height 20
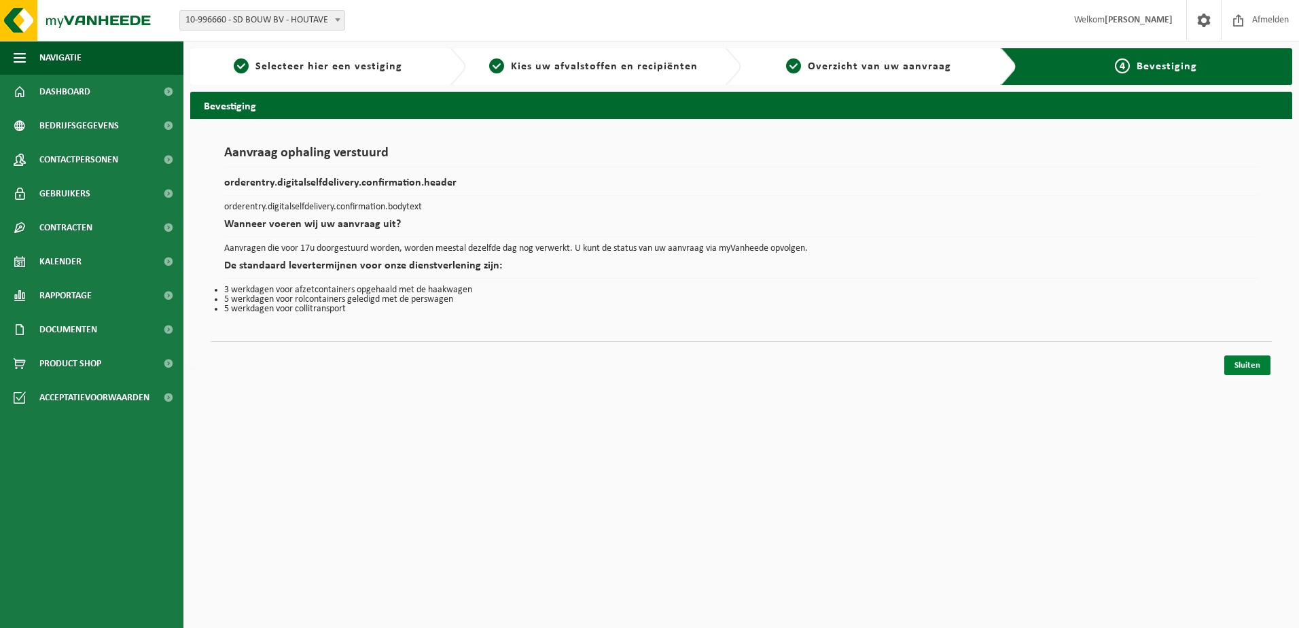
click at [1228, 363] on link "Sluiten" at bounding box center [1248, 365] width 46 height 20
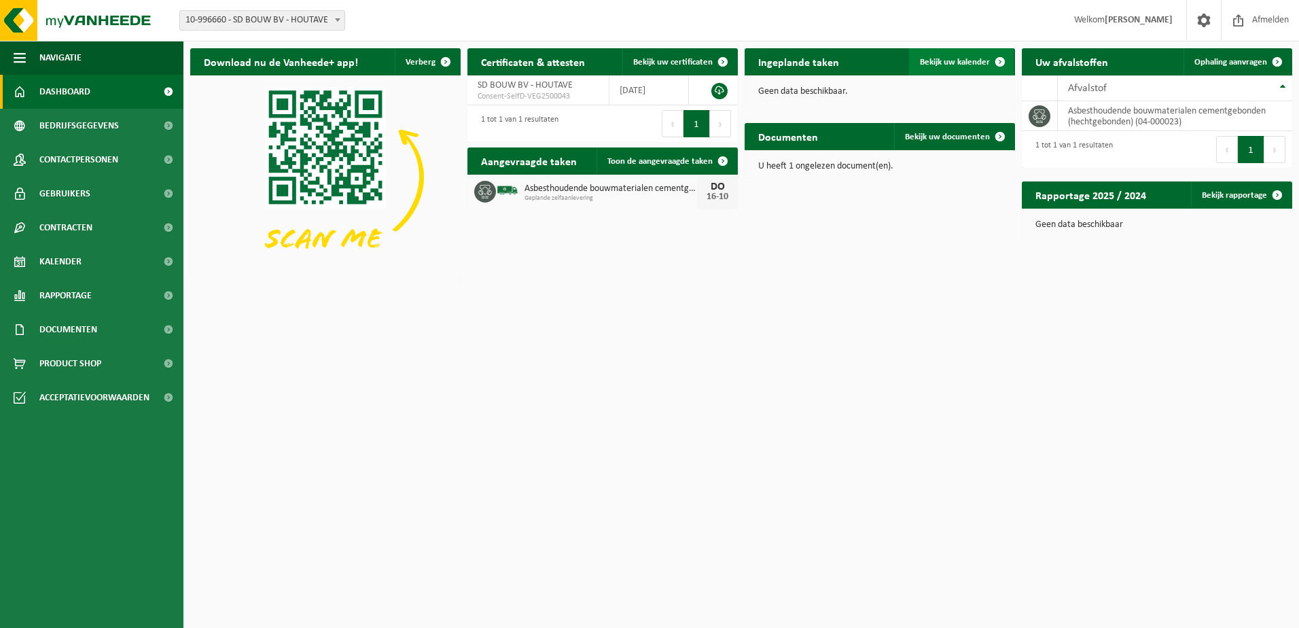
click at [953, 60] on span "Bekijk uw kalender" at bounding box center [955, 62] width 70 height 9
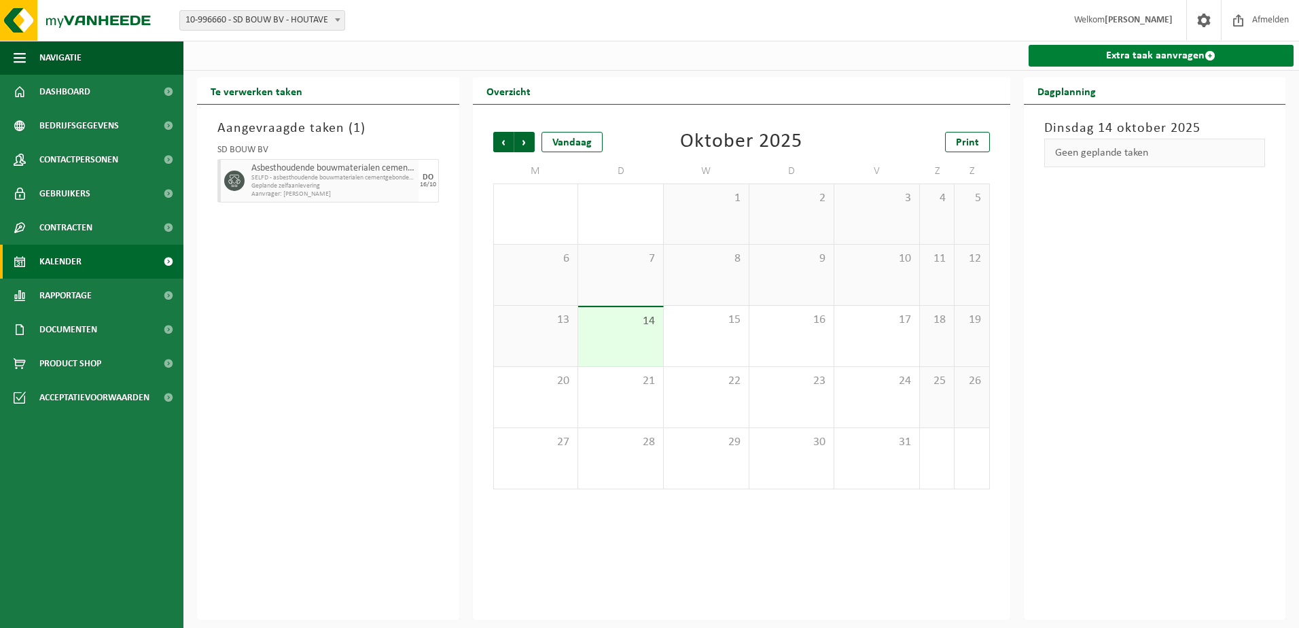
click at [1123, 60] on link "Extra taak aanvragen" at bounding box center [1162, 56] width 266 height 22
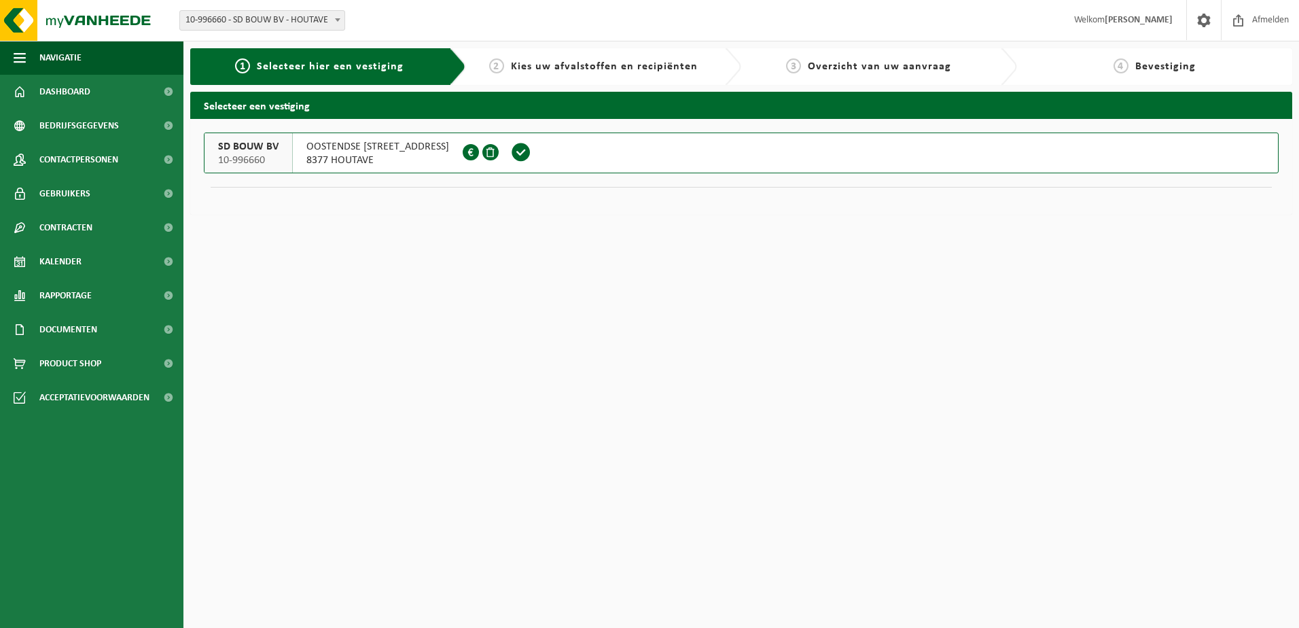
click at [511, 151] on span at bounding box center [521, 152] width 20 height 20
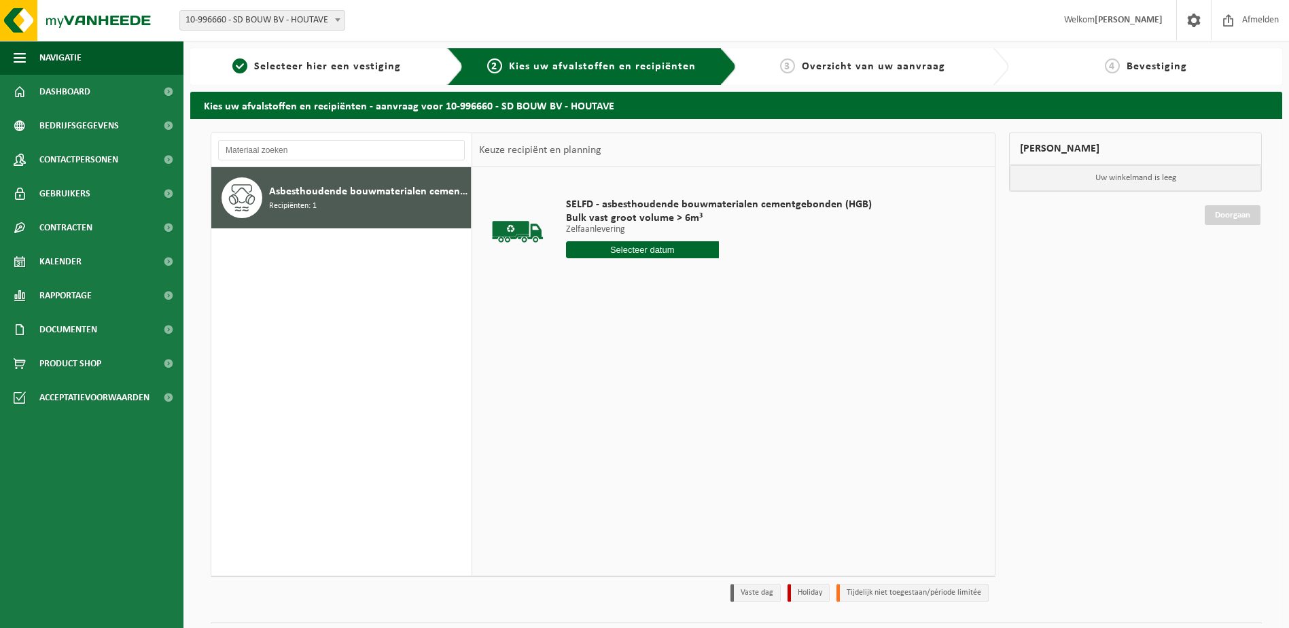
click at [377, 203] on div "Asbesthoudende bouwmaterialen cementgebonden (hechtgebonden) Recipiënten: 1" at bounding box center [368, 197] width 198 height 41
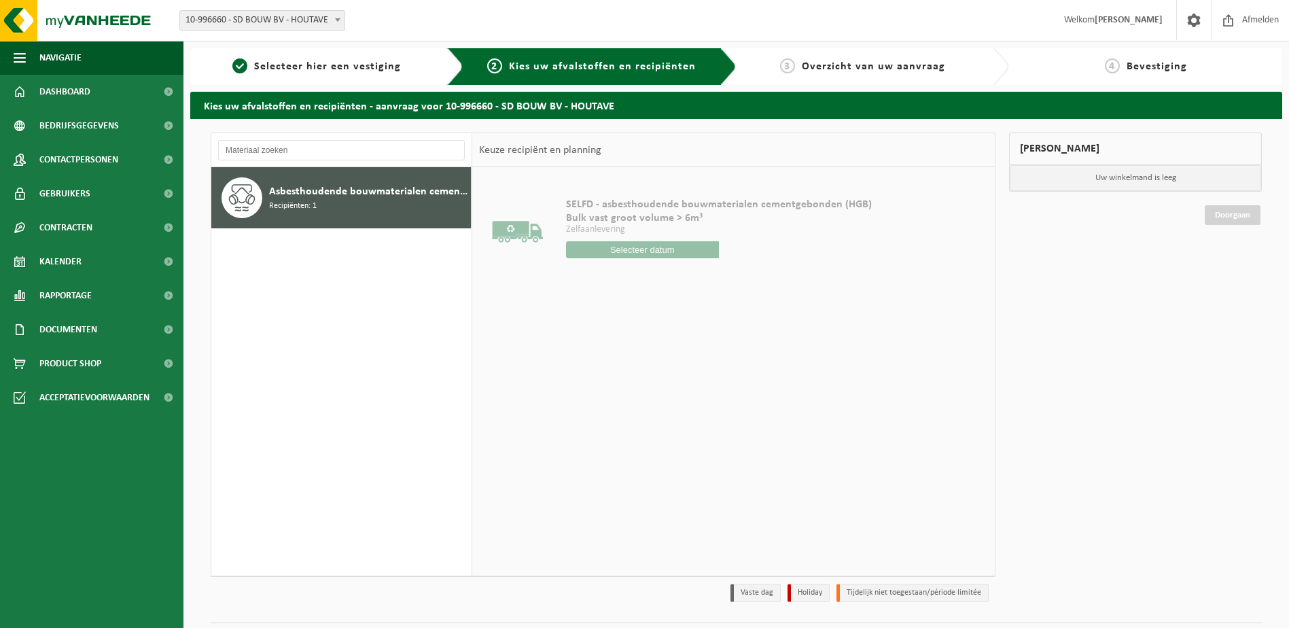
click at [616, 253] on input "text" at bounding box center [642, 249] width 153 height 17
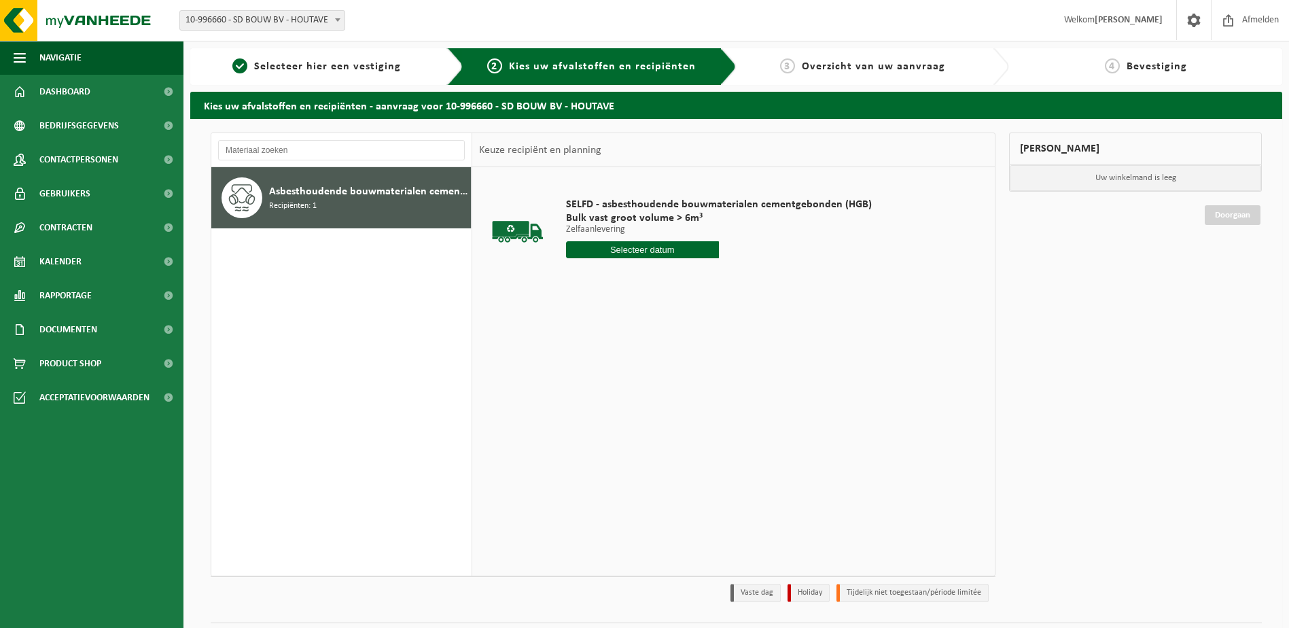
click at [656, 251] on input "text" at bounding box center [642, 249] width 153 height 17
click at [657, 252] on input "text" at bounding box center [642, 249] width 153 height 17
click at [374, 204] on div "Asbesthoudende bouwmaterialen cementgebonden (hechtgebonden) Recipiënten: 1" at bounding box center [368, 197] width 198 height 41
click at [611, 247] on input "text" at bounding box center [642, 249] width 153 height 17
click at [650, 364] on div "16" at bounding box center [650, 371] width 24 height 22
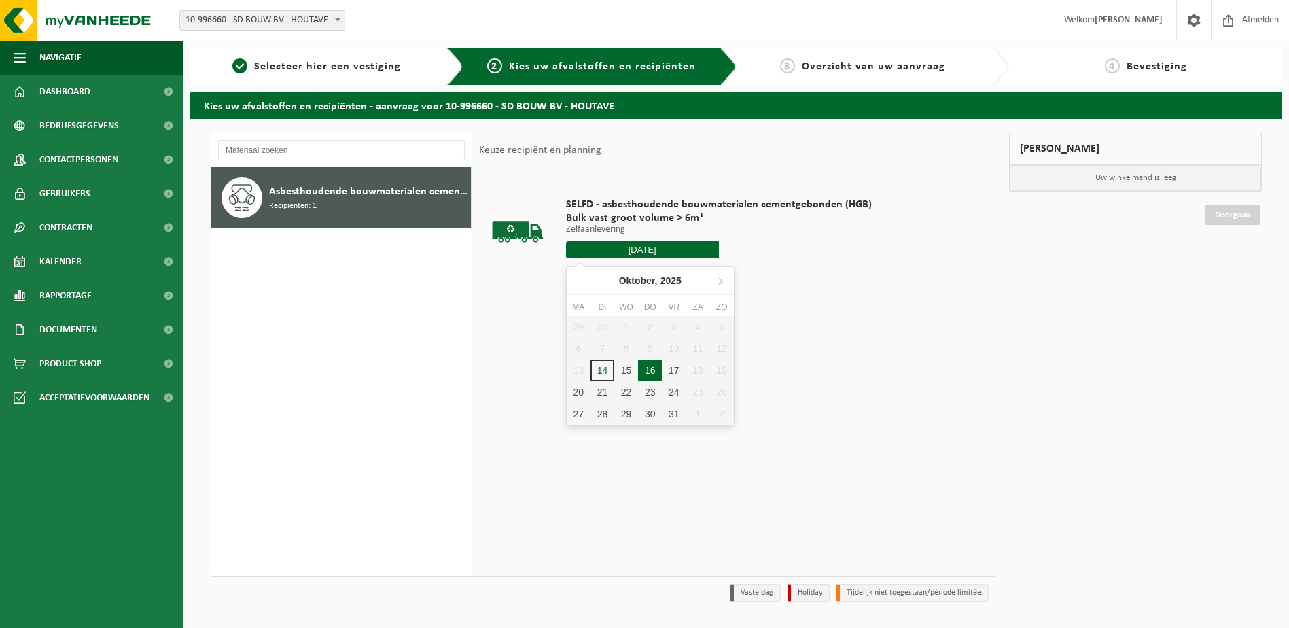
type input "Van [DATE]"
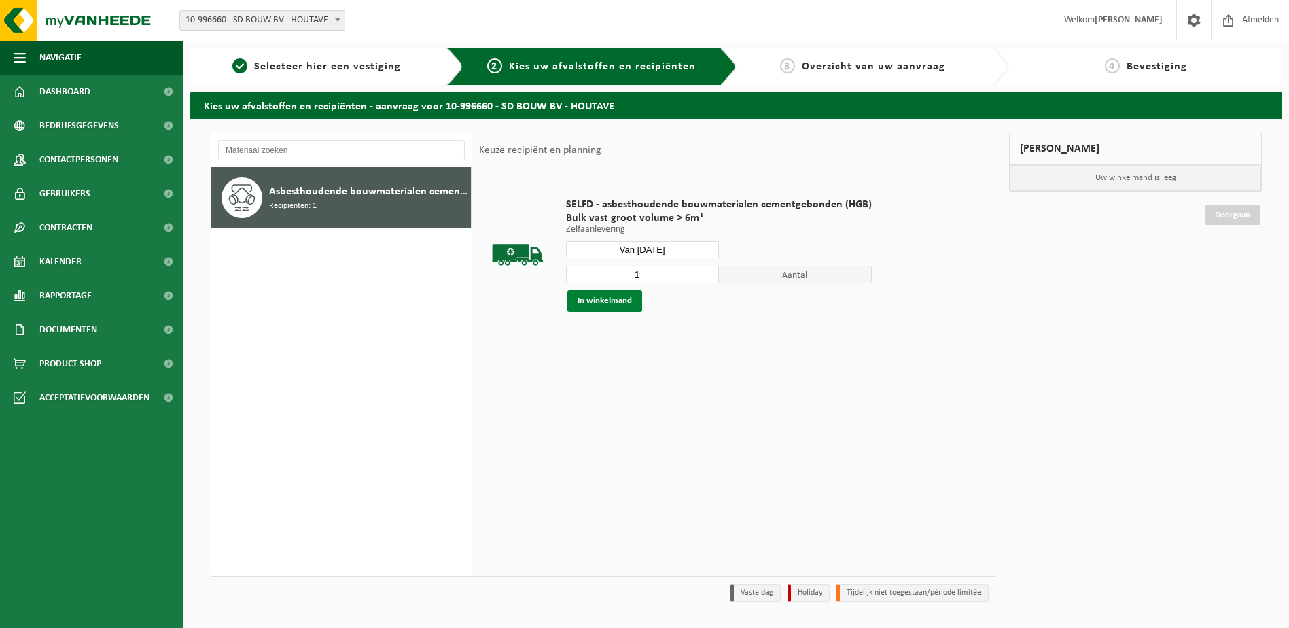
click at [606, 299] on button "In winkelmand" at bounding box center [604, 301] width 75 height 22
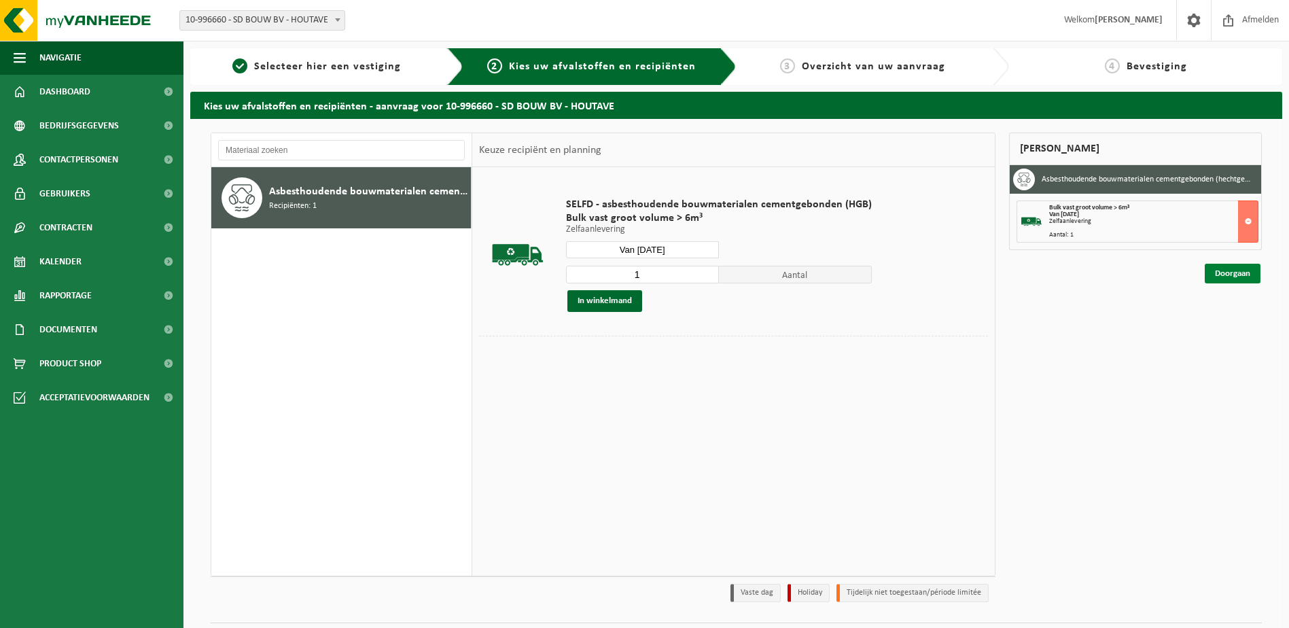
click at [1226, 270] on link "Doorgaan" at bounding box center [1233, 274] width 56 height 20
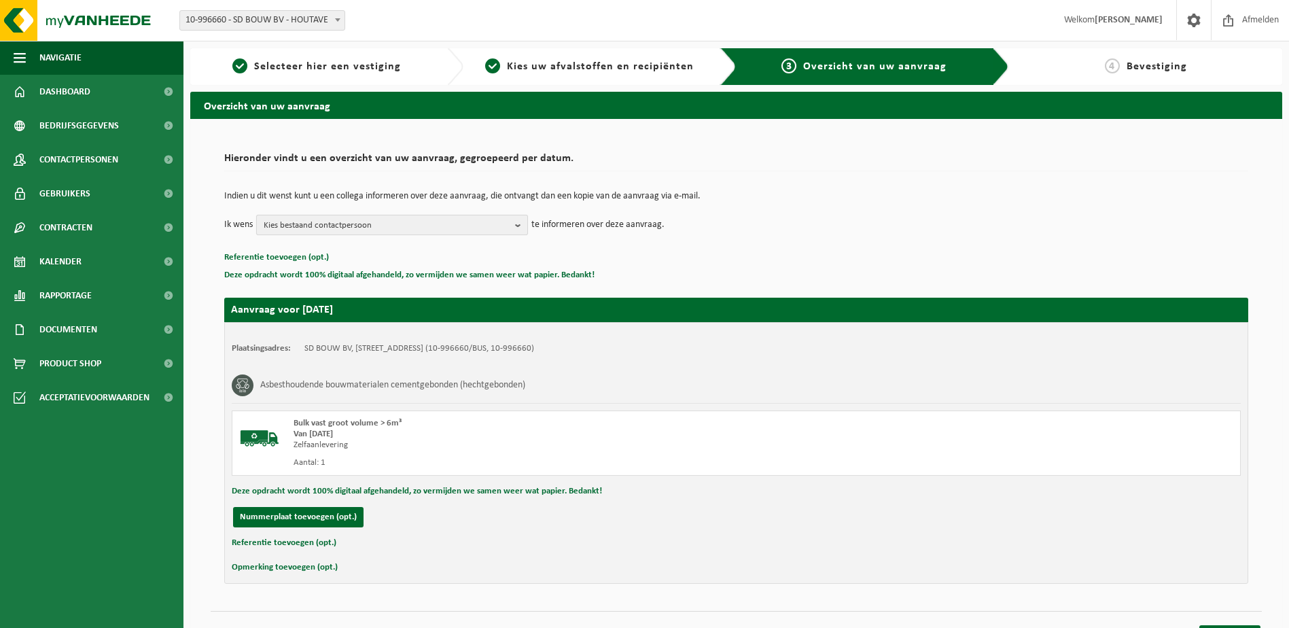
click at [296, 220] on span "Kies bestaand contactpersoon" at bounding box center [387, 225] width 246 height 20
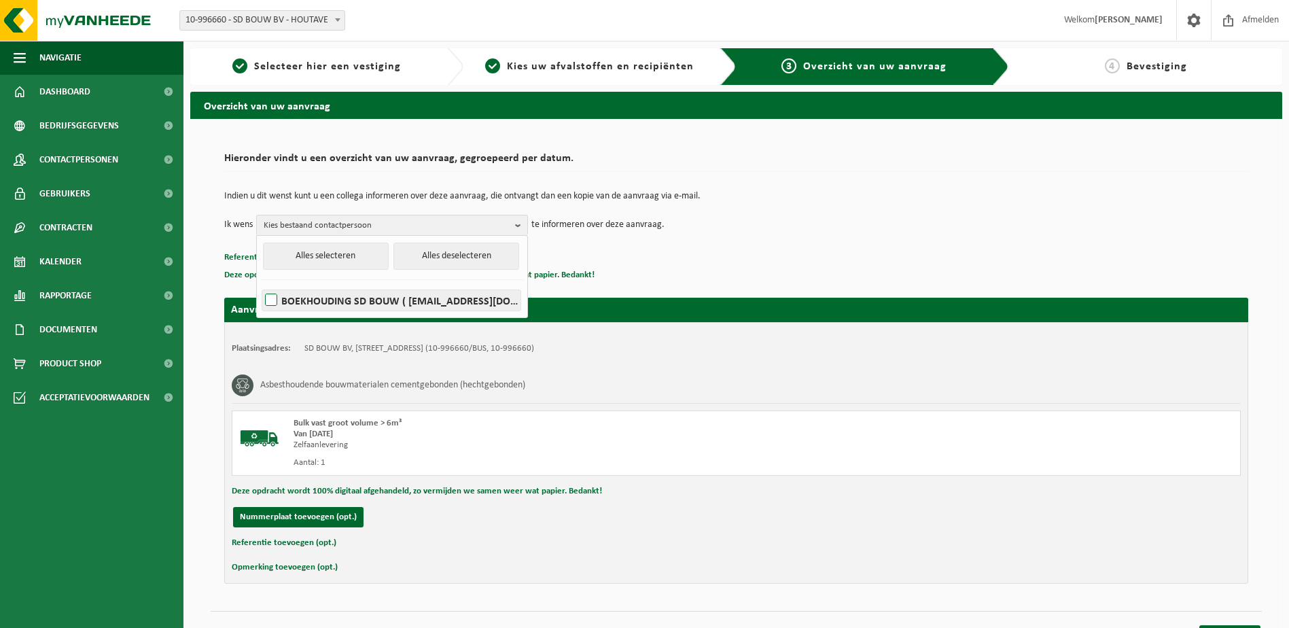
click at [279, 297] on label "BOEKHOUDING SD BOUW ( [EMAIL_ADDRESS][DOMAIN_NAME] )" at bounding box center [391, 300] width 258 height 20
click at [260, 283] on input "BOEKHOUDING SD BOUW ( [EMAIL_ADDRESS][DOMAIN_NAME] )" at bounding box center [260, 283] width 1 height 1
checkbox input "true"
click at [345, 354] on div "Plaatsingsadres: SD BOUW BV, [STREET_ADDRESS] (10-996660/BUS, 10-996660) Asbest…" at bounding box center [736, 453] width 1024 height 262
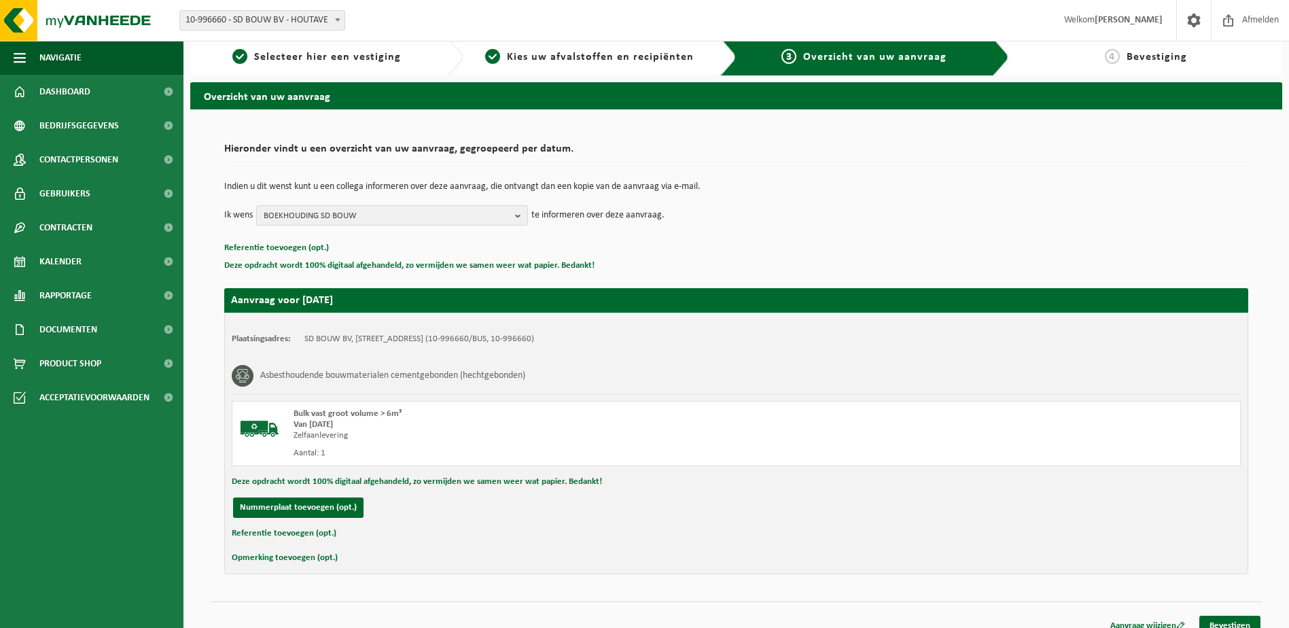
scroll to position [24, 0]
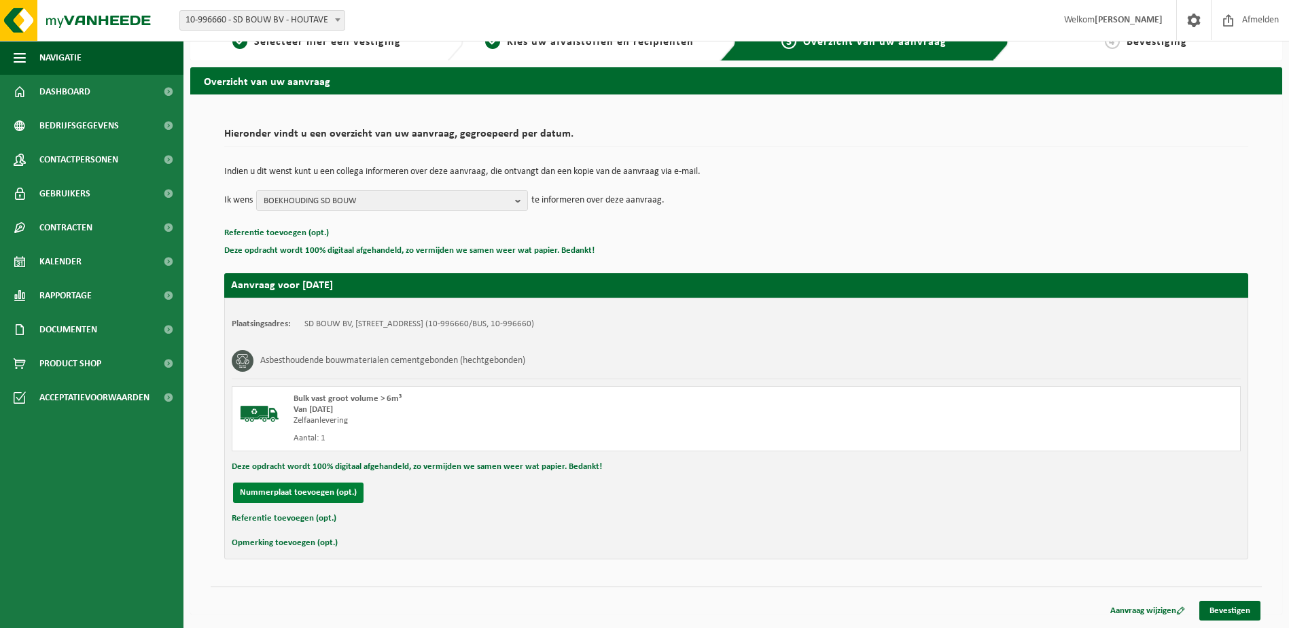
click at [313, 491] on button "Nummerplaat toevoegen (opt.)" at bounding box center [298, 493] width 130 height 20
click at [320, 497] on input "text" at bounding box center [446, 493] width 306 height 20
type input "SD BOUW"
click at [313, 518] on button "Referentie toevoegen (opt.)" at bounding box center [284, 519] width 105 height 18
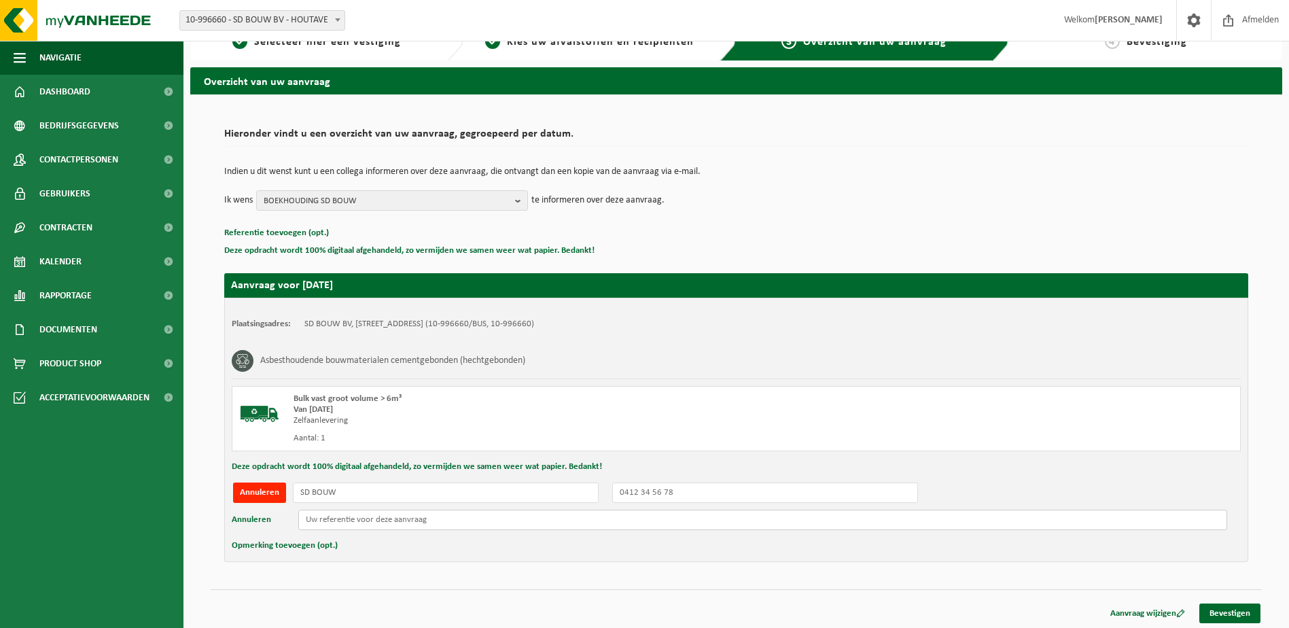
click at [342, 525] on input "text" at bounding box center [762, 520] width 929 height 20
type input "Frébo - [GEOGRAPHIC_DATA]"
click at [1236, 609] on link "Bevestigen" at bounding box center [1230, 613] width 61 height 20
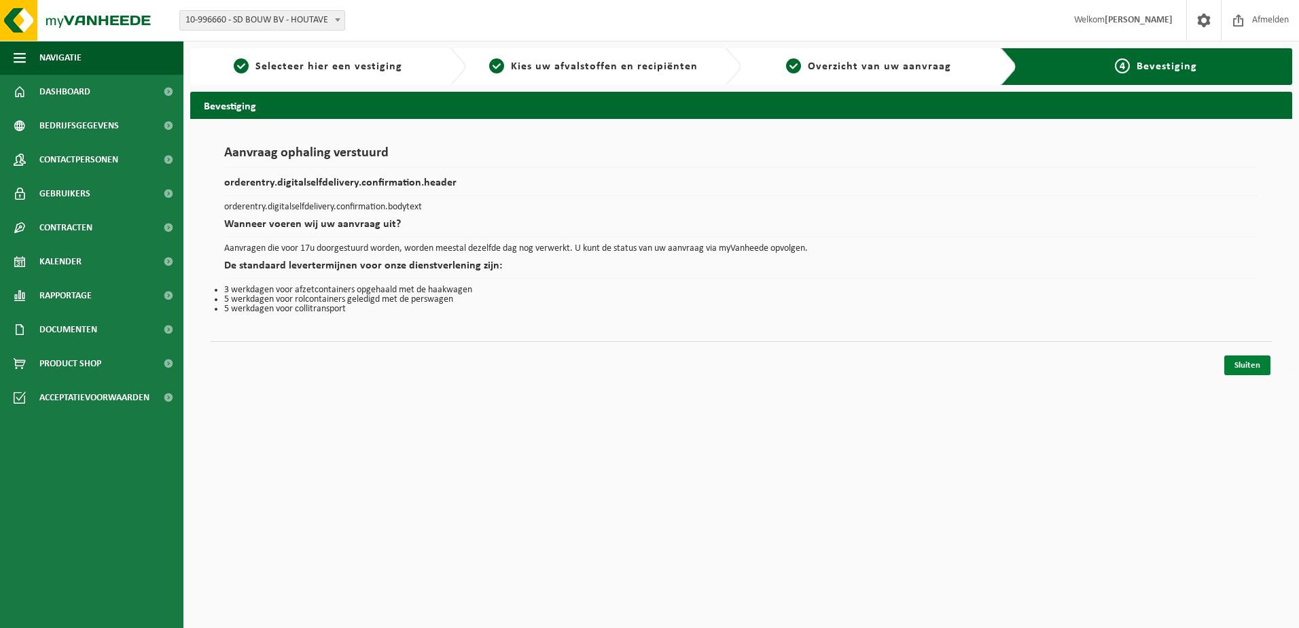
click at [1253, 370] on link "Sluiten" at bounding box center [1248, 365] width 46 height 20
